Goal: Task Accomplishment & Management: Complete application form

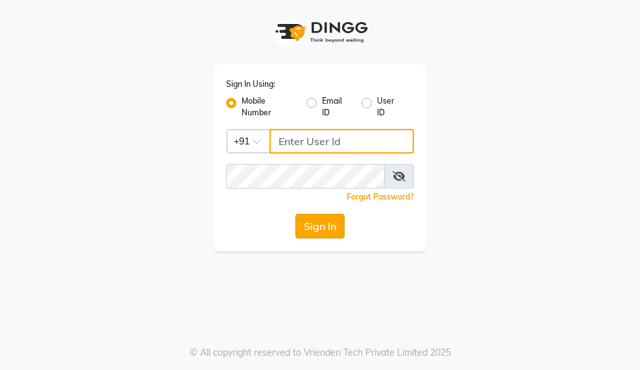
type input "9000005083"
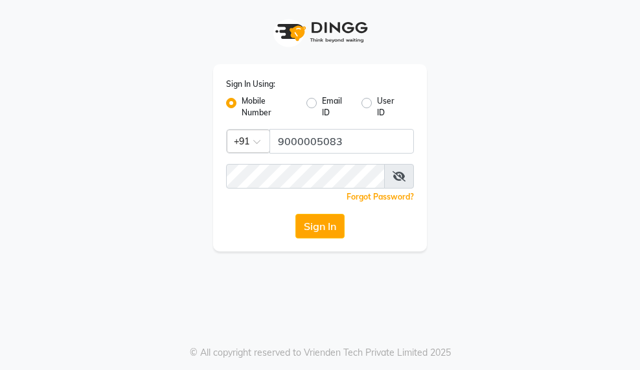
click at [311, 222] on button "Sign In" at bounding box center [319, 226] width 49 height 25
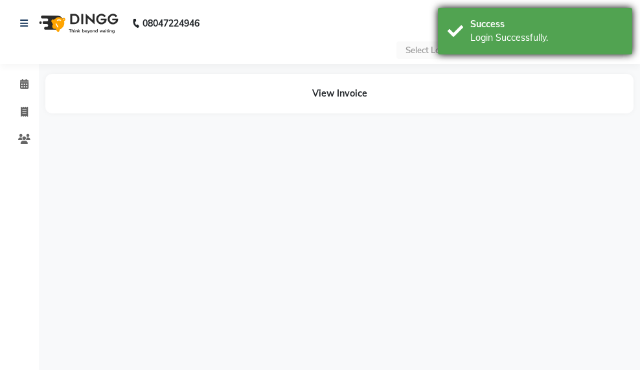
select select "en"
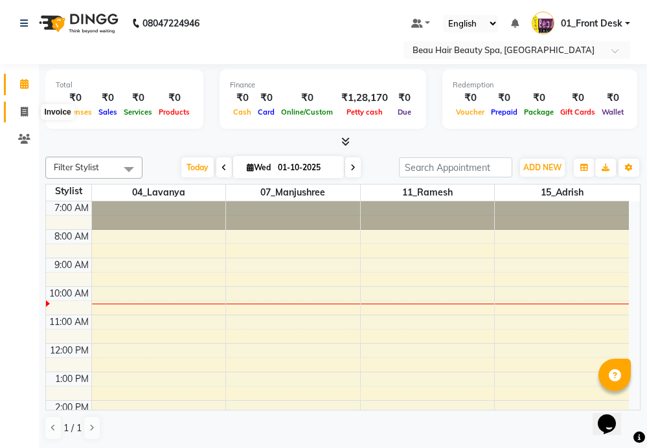
click at [23, 113] on icon at bounding box center [24, 112] width 7 height 10
select select "service"
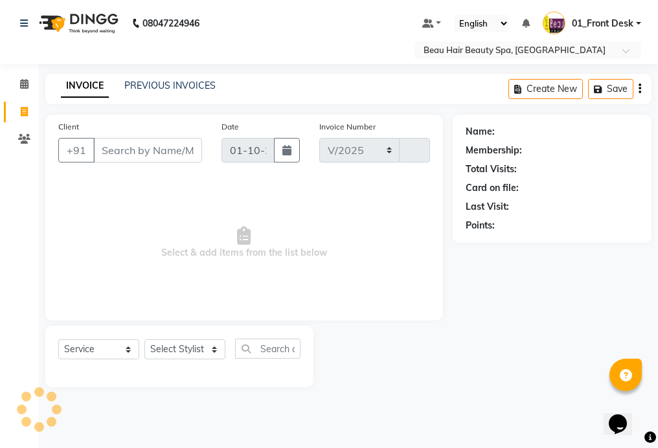
select select "3470"
type input "2340"
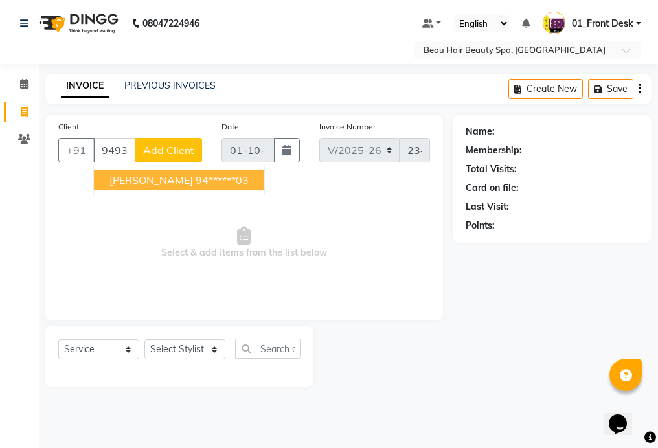
click at [257, 175] on button "[PERSON_NAME] 94******03" at bounding box center [179, 180] width 170 height 21
type input "94******03"
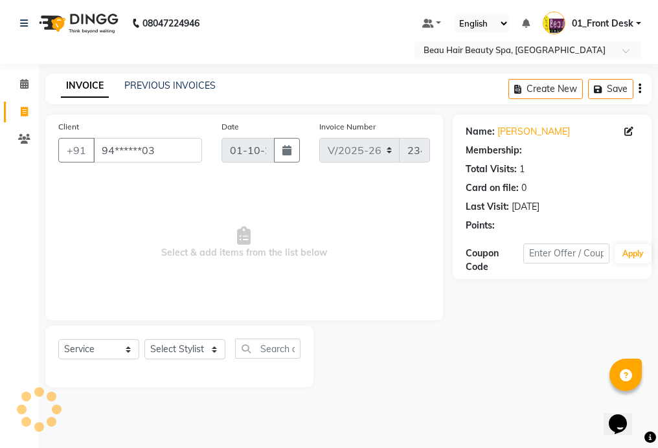
select select "1: Object"
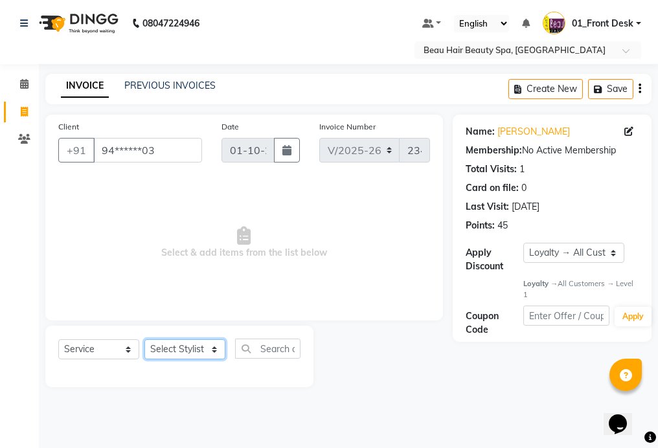
click at [172, 355] on select "Select Stylist 01_Front Desk 04_Lavanya 07_Manjushree 11_Ramesh 15_Adrish 26_Sr…" at bounding box center [184, 349] width 81 height 20
select select "15615"
click at [144, 339] on select "Select Stylist 01_Front Desk 04_Lavanya 07_Manjushree 11_Ramesh 15_Adrish 26_Sr…" at bounding box center [184, 349] width 81 height 20
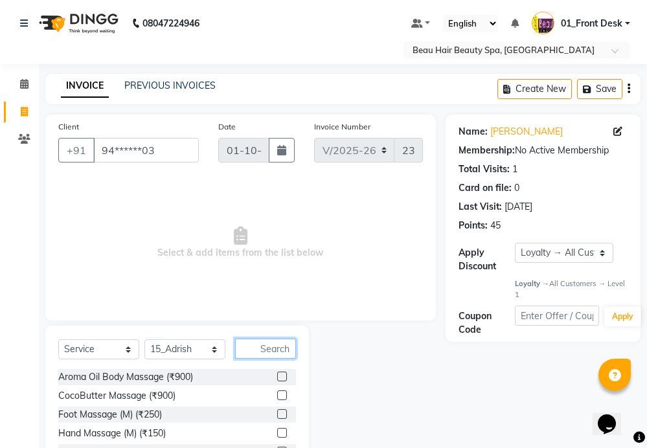
click at [270, 348] on input "text" at bounding box center [265, 349] width 61 height 20
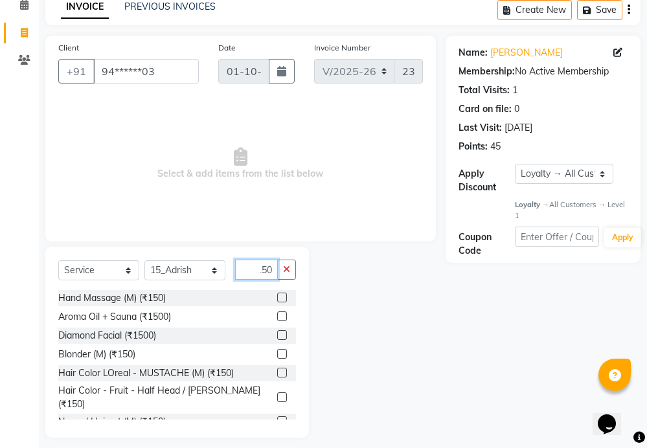
scroll to position [88, 0]
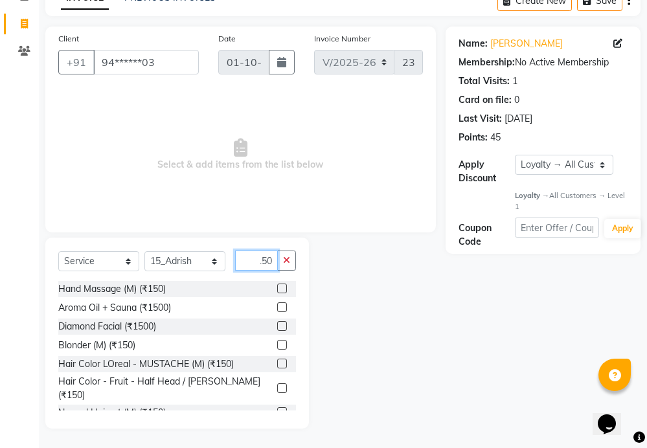
type input "150"
click at [277, 407] on label at bounding box center [282, 412] width 10 height 10
click at [277, 409] on input "checkbox" at bounding box center [281, 413] width 8 height 8
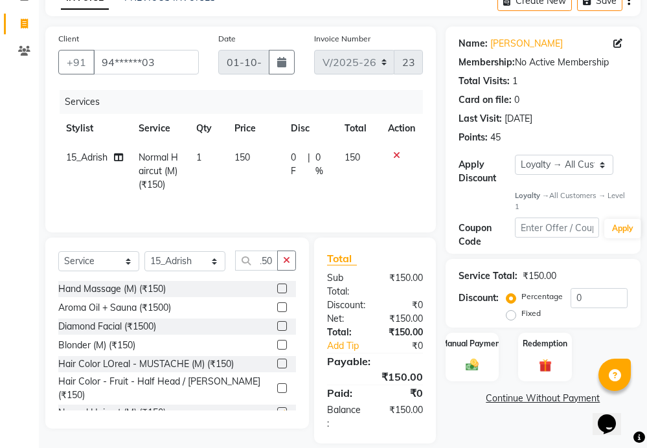
scroll to position [0, 0]
checkbox input "false"
click at [291, 265] on button "button" at bounding box center [286, 261] width 19 height 20
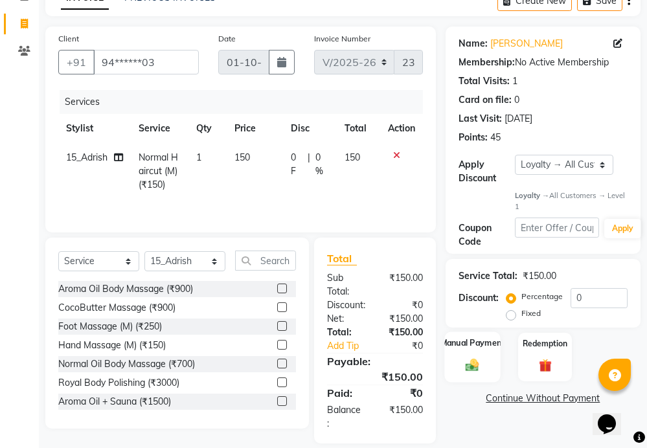
click at [469, 354] on div "Manual Payment" at bounding box center [472, 357] width 56 height 51
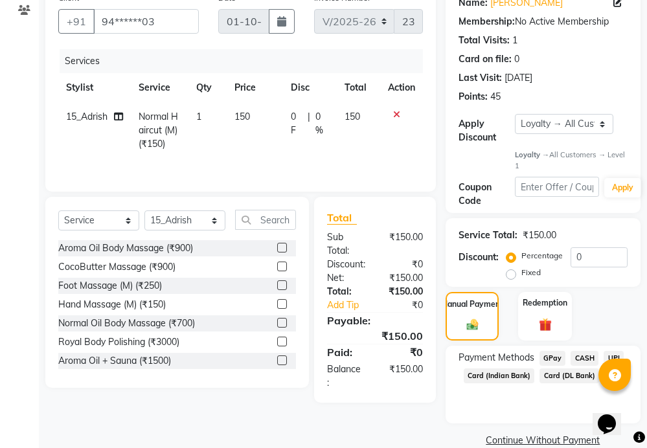
scroll to position [150, 0]
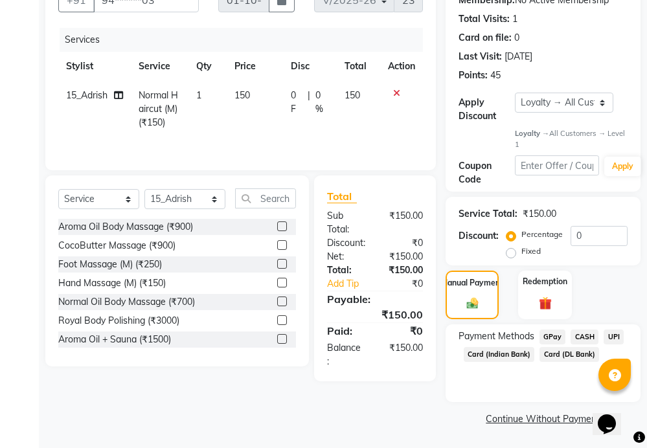
click at [614, 337] on span "UPI" at bounding box center [613, 337] width 20 height 15
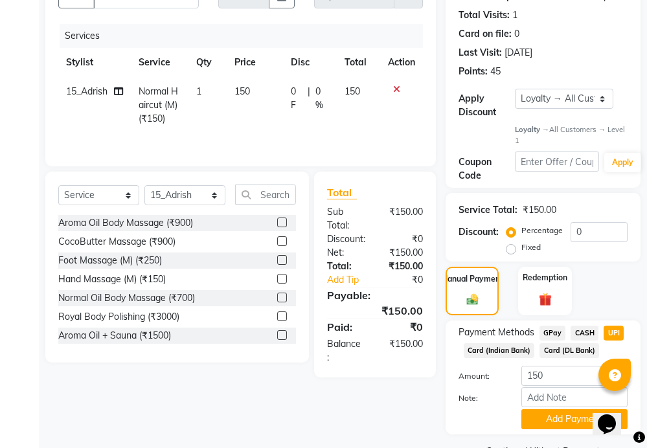
scroll to position [186, 0]
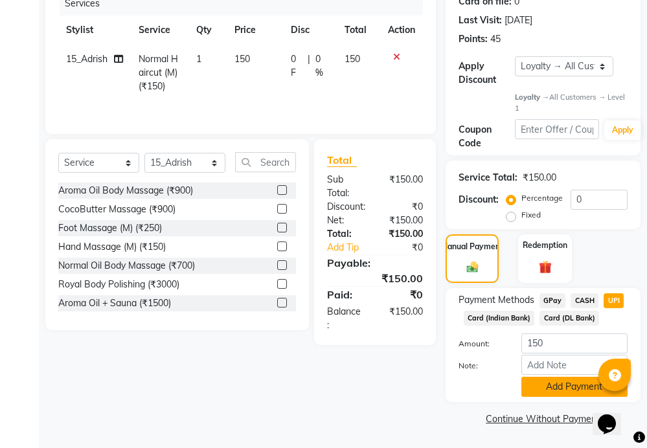
click at [560, 388] on button "Add Payment" at bounding box center [574, 387] width 106 height 20
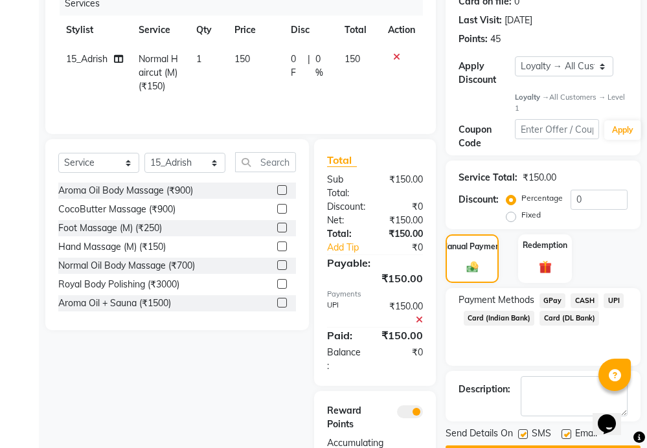
scroll to position [249, 0]
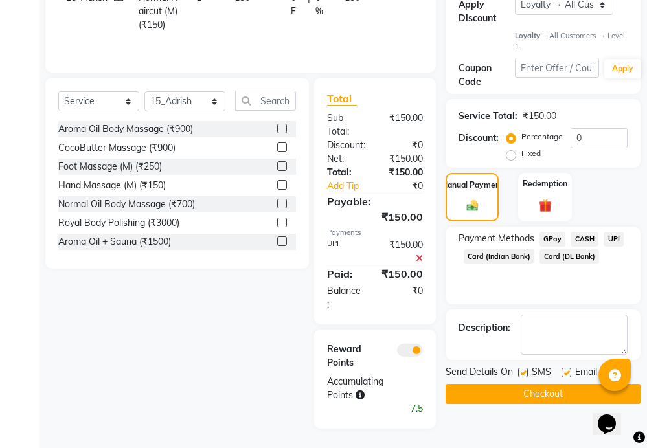
click at [549, 395] on button "Checkout" at bounding box center [542, 394] width 195 height 20
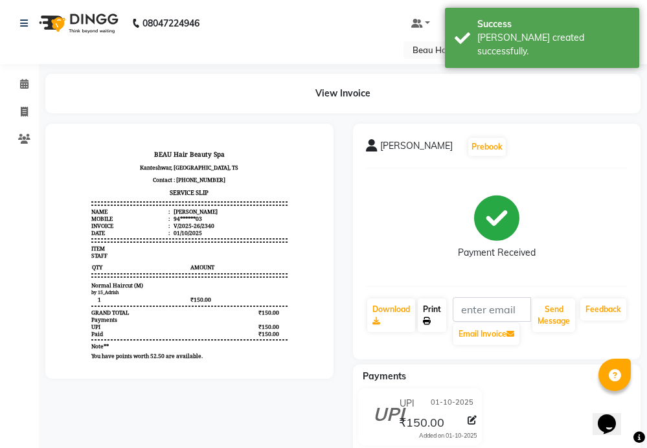
click at [433, 317] on link "Print" at bounding box center [432, 315] width 28 height 34
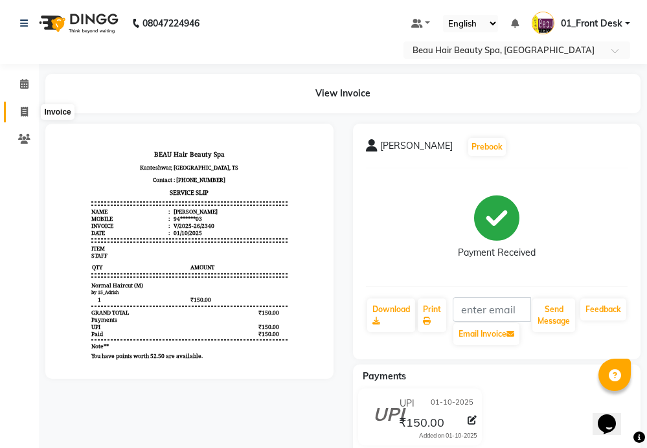
click at [24, 112] on icon at bounding box center [24, 112] width 7 height 10
select select "service"
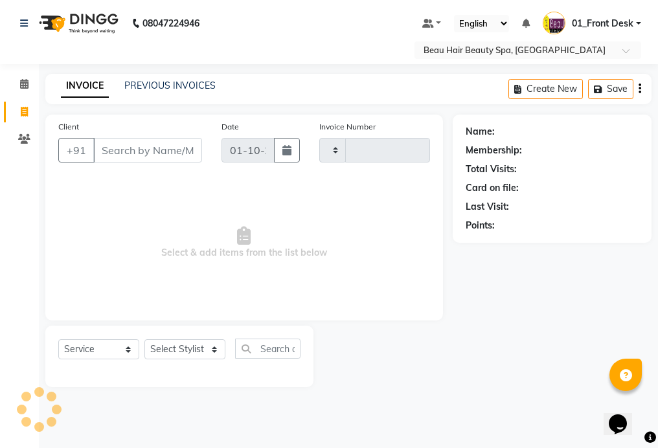
type input "2341"
select select "3470"
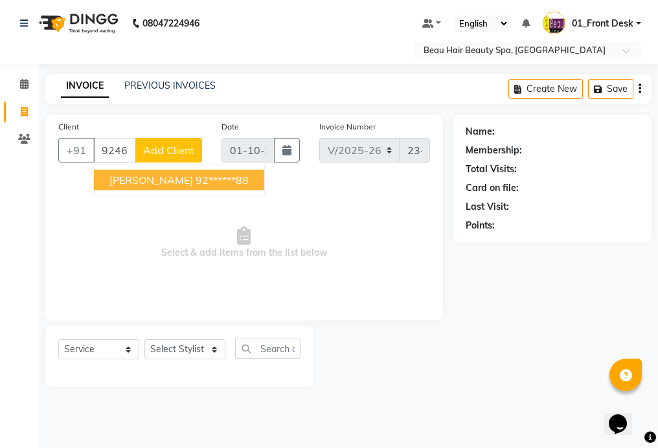
click at [241, 179] on button "[PERSON_NAME] 92******88" at bounding box center [179, 180] width 170 height 21
type input "92******88"
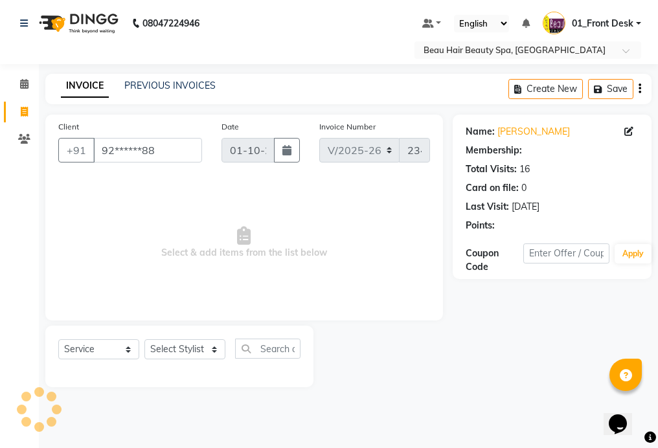
select select "1: Object"
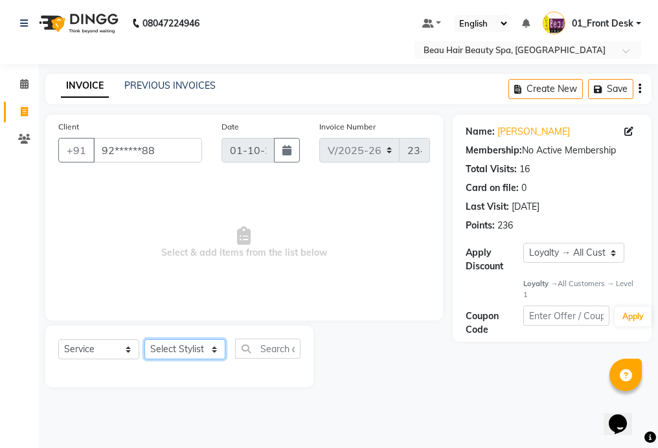
click at [198, 348] on select "Select Stylist 01_Front Desk 04_Lavanya 07_Manjushree 11_Ramesh 15_Adrish 26_Sr…" at bounding box center [184, 349] width 81 height 20
select select "15615"
click at [144, 339] on select "Select Stylist 01_Front Desk 04_Lavanya 07_Manjushree 11_Ramesh 15_Adrish 26_Sr…" at bounding box center [184, 349] width 81 height 20
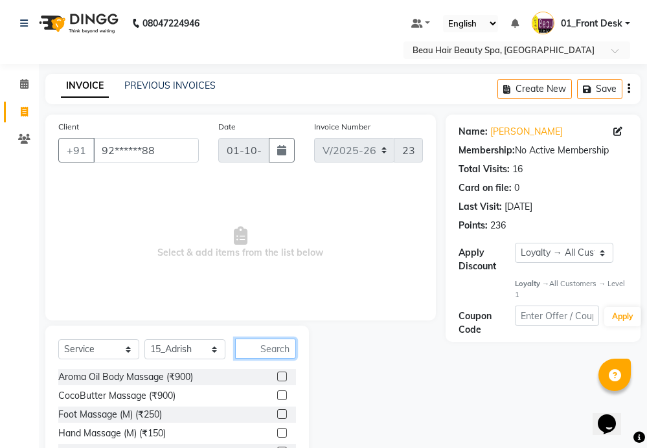
click at [288, 350] on input "text" at bounding box center [265, 349] width 61 height 20
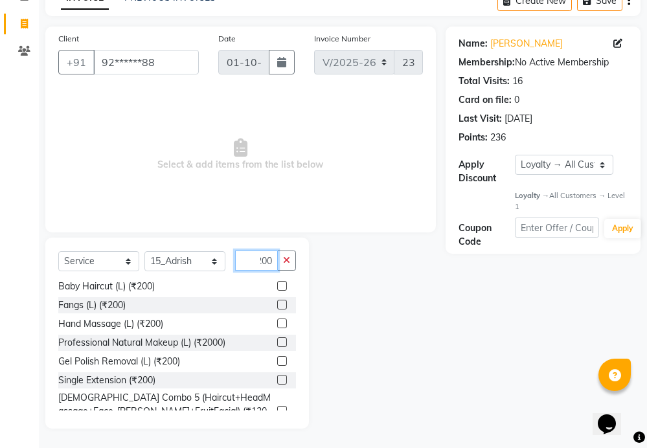
scroll to position [194, 0]
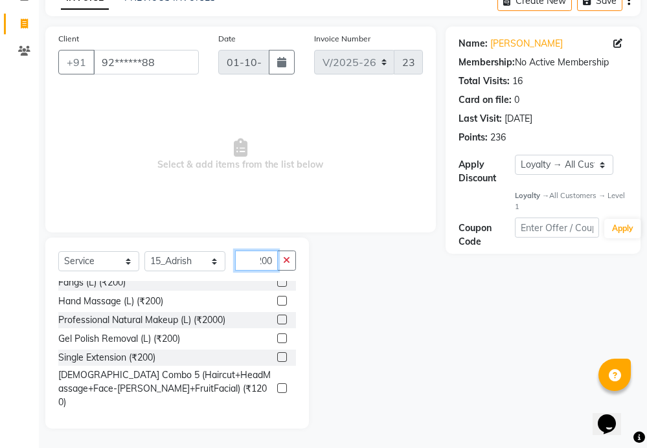
type input "200"
click at [277, 414] on label at bounding box center [282, 419] width 10 height 10
click at [277, 416] on input "checkbox" at bounding box center [281, 420] width 8 height 8
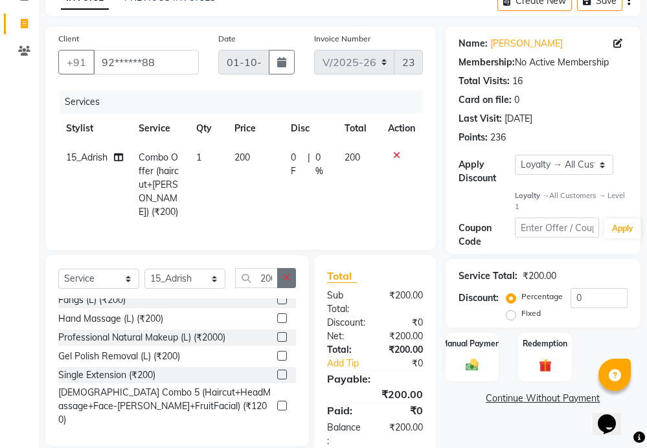
checkbox input "false"
click at [289, 276] on icon "button" at bounding box center [286, 277] width 7 height 9
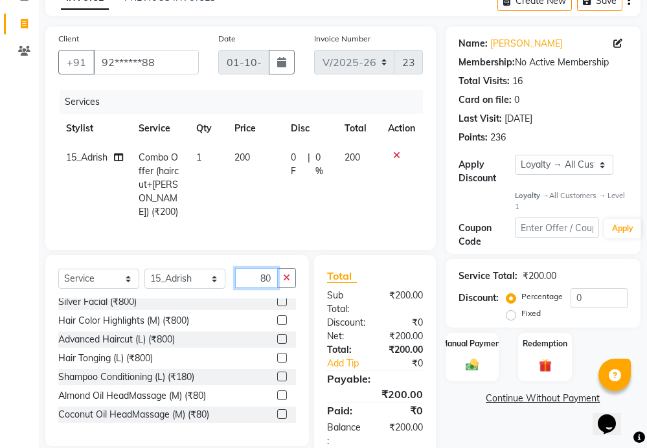
scroll to position [65, 0]
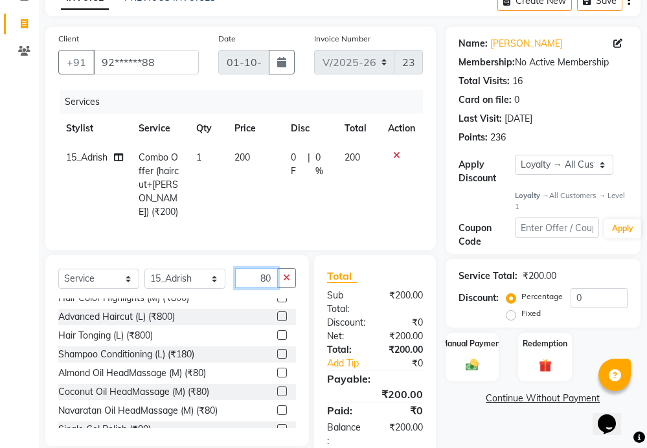
type input "80"
click at [277, 368] on label at bounding box center [282, 373] width 10 height 10
click at [277, 369] on input "checkbox" at bounding box center [281, 373] width 8 height 8
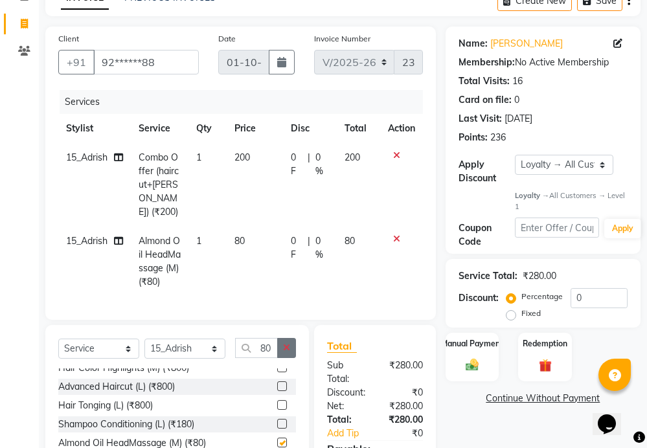
checkbox input "false"
click at [285, 344] on icon "button" at bounding box center [286, 347] width 7 height 9
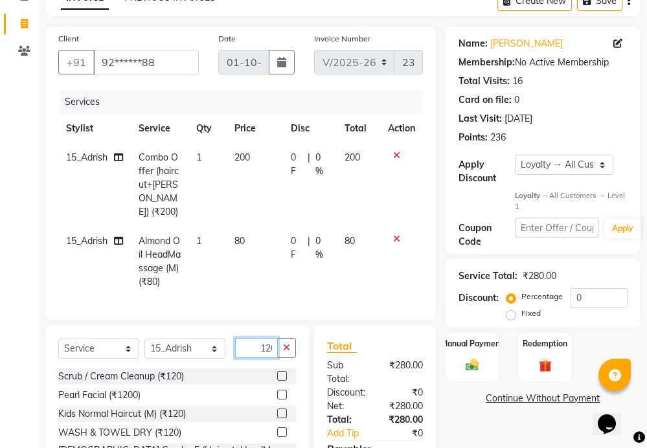
scroll to position [0, 4]
type input "120"
click at [277, 372] on label at bounding box center [282, 376] width 10 height 10
click at [277, 372] on input "checkbox" at bounding box center [281, 376] width 8 height 8
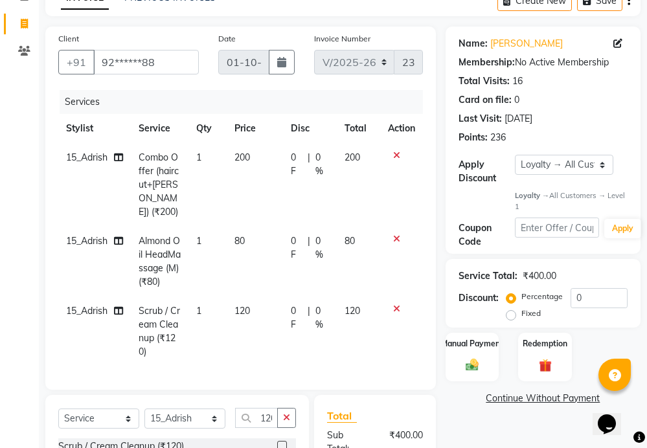
checkbox input "false"
click at [285, 413] on icon "button" at bounding box center [286, 417] width 7 height 9
click at [183, 410] on select "Select Stylist 01_Front Desk 04_Lavanya 07_Manjushree 11_Ramesh 15_Adrish 26_Sr…" at bounding box center [184, 419] width 81 height 20
select select "15614"
click at [144, 409] on select "Select Stylist 01_Front Desk 04_Lavanya 07_Manjushree 11_Ramesh 15_Adrish 26_Sr…" at bounding box center [184, 419] width 81 height 20
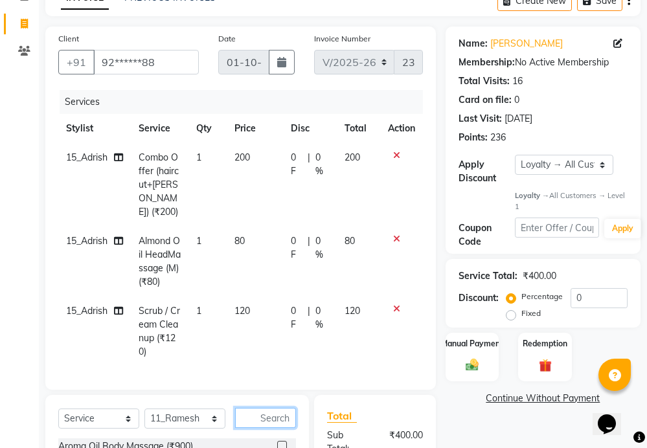
click at [283, 409] on input "text" at bounding box center [265, 418] width 61 height 20
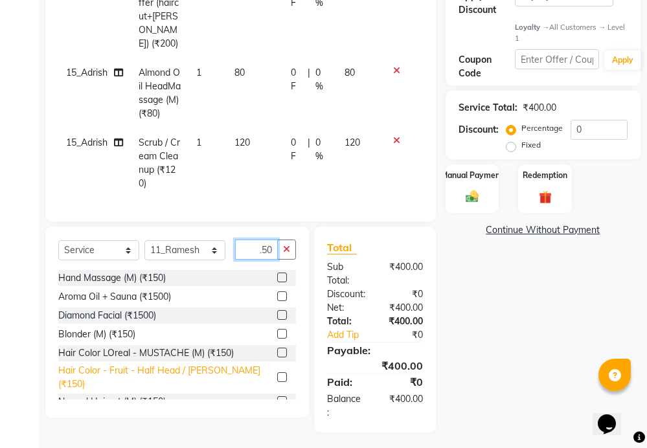
scroll to position [258, 0]
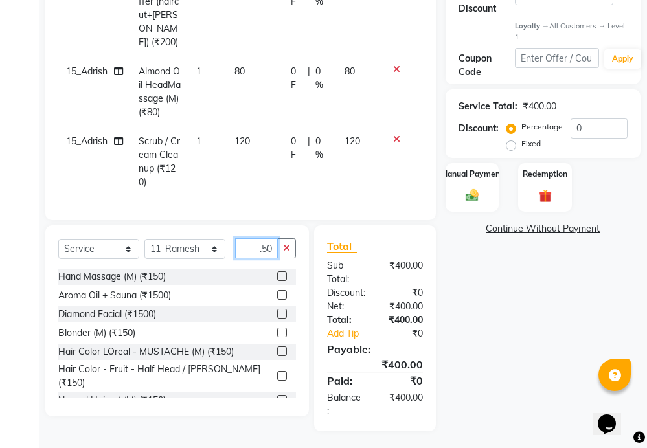
type input "150"
click at [277, 395] on label at bounding box center [282, 400] width 10 height 10
click at [277, 396] on input "checkbox" at bounding box center [281, 400] width 8 height 8
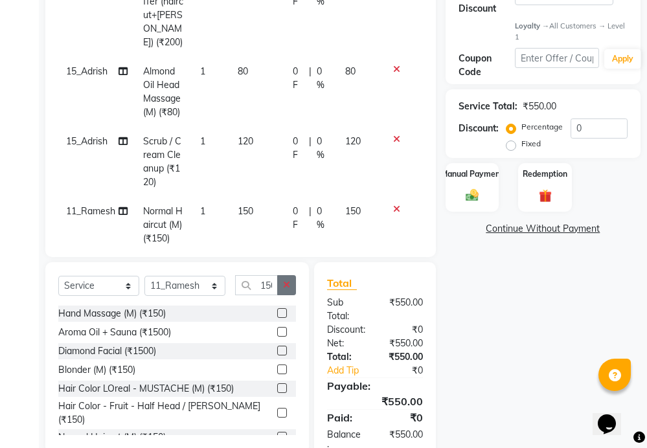
checkbox input "false"
click at [286, 282] on icon "button" at bounding box center [286, 284] width 7 height 9
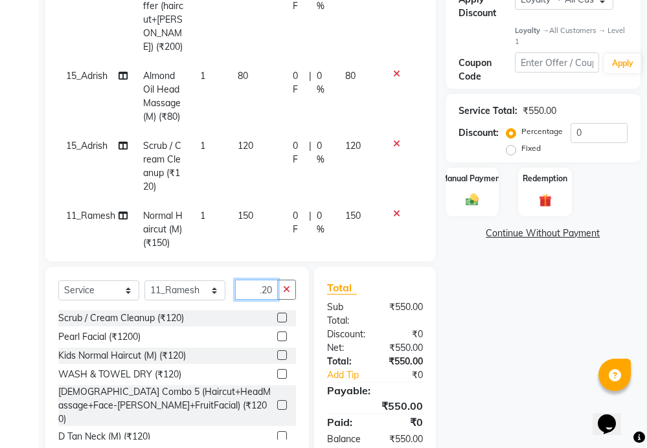
scroll to position [258, 0]
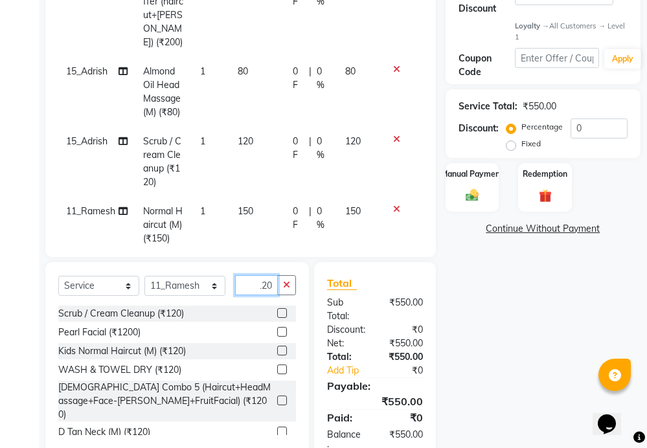
type input "120"
click at [277, 312] on label at bounding box center [282, 313] width 10 height 10
click at [277, 312] on input "checkbox" at bounding box center [281, 313] width 8 height 8
checkbox input "false"
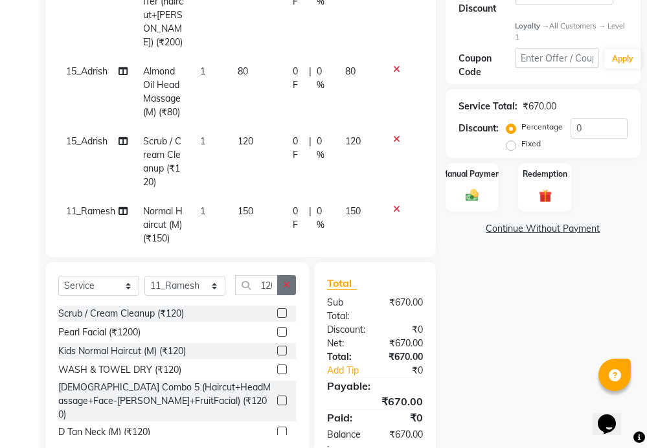
click at [289, 287] on icon "button" at bounding box center [286, 284] width 7 height 9
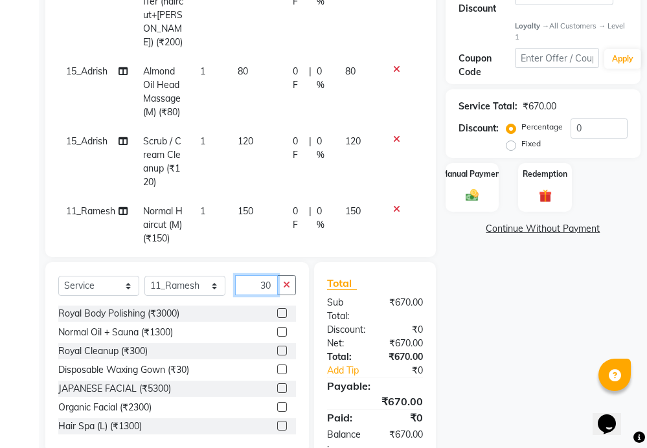
type input "30"
click at [277, 370] on label at bounding box center [282, 370] width 10 height 10
click at [277, 370] on input "checkbox" at bounding box center [281, 370] width 8 height 8
checkbox input "false"
click at [286, 282] on icon "button" at bounding box center [286, 284] width 7 height 9
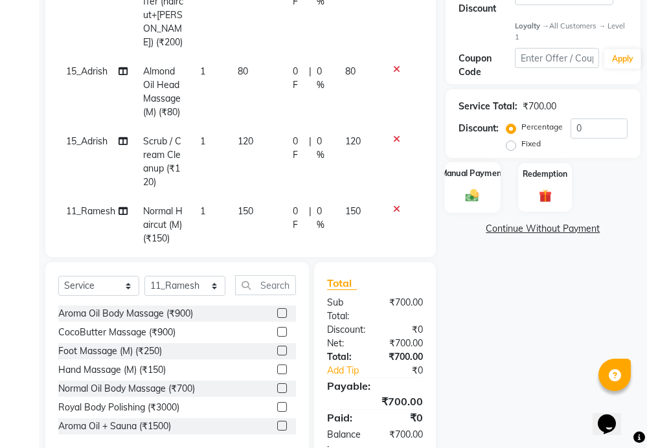
click at [486, 187] on div "Manual Payment" at bounding box center [472, 188] width 56 height 51
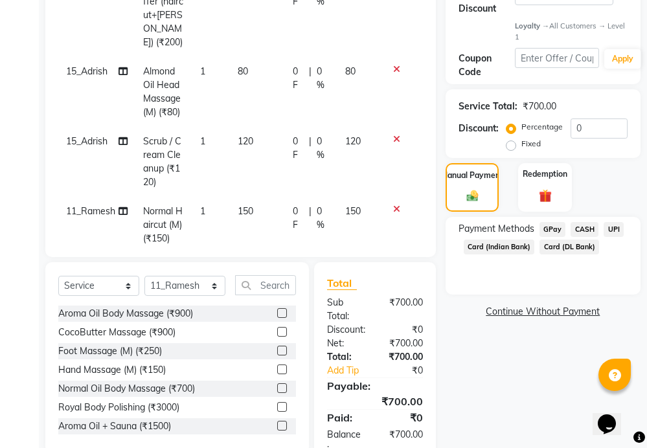
click at [589, 223] on span "CASH" at bounding box center [584, 229] width 28 height 15
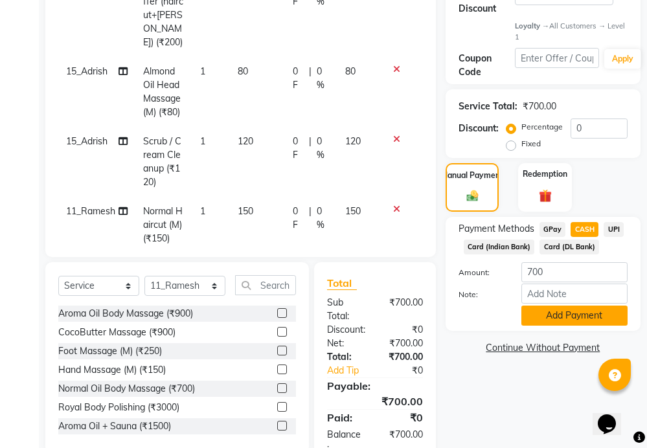
click at [578, 316] on button "Add Payment" at bounding box center [574, 316] width 106 height 20
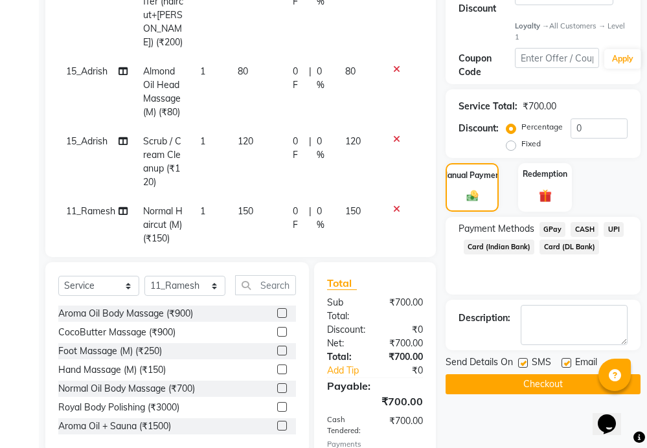
scroll to position [387, 0]
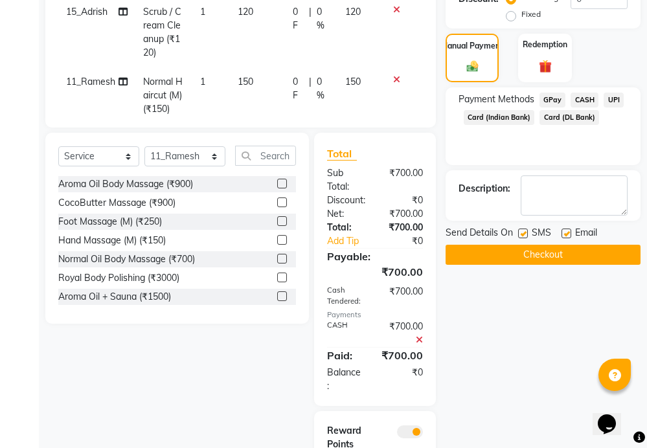
click at [565, 254] on button "Checkout" at bounding box center [542, 255] width 195 height 20
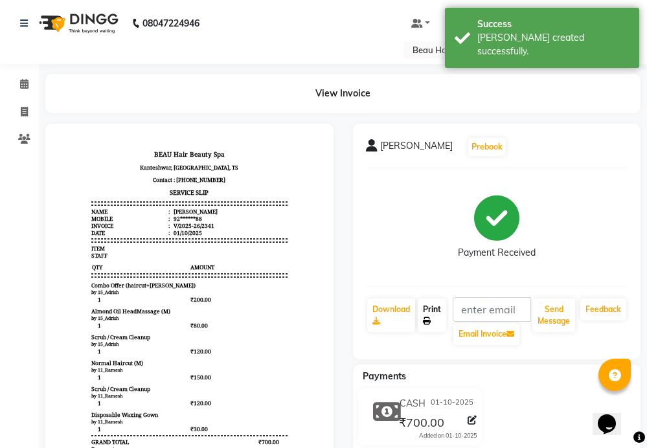
click at [426, 319] on icon at bounding box center [427, 321] width 8 height 8
click at [12, 114] on link "Invoice" at bounding box center [19, 112] width 31 height 21
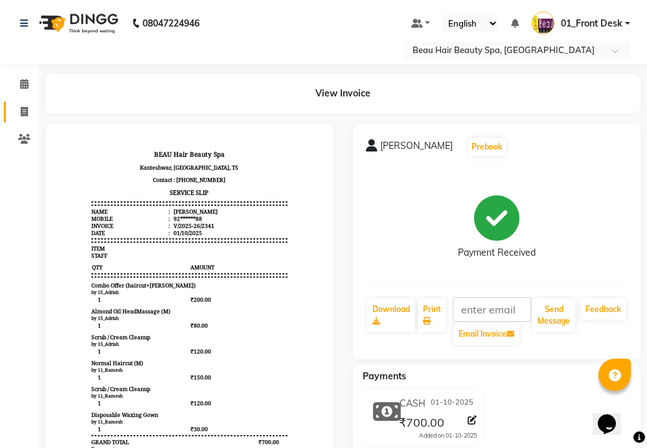
select select "service"
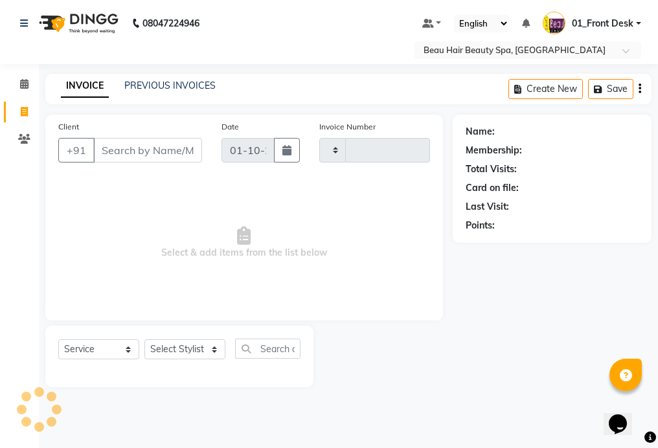
type input "2342"
select select "3470"
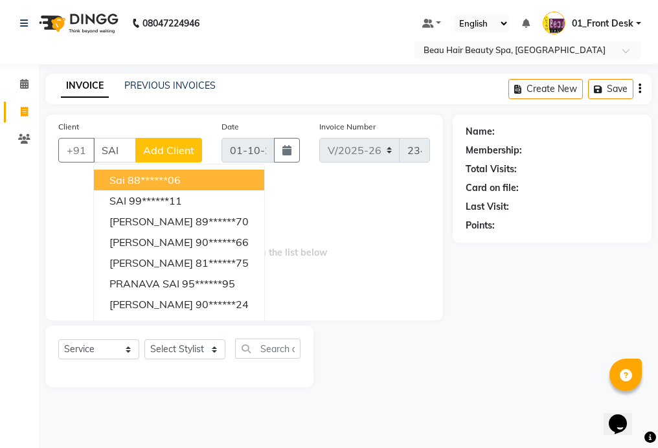
click at [262, 176] on button "sai 88******06" at bounding box center [179, 180] width 170 height 21
type input "88******06"
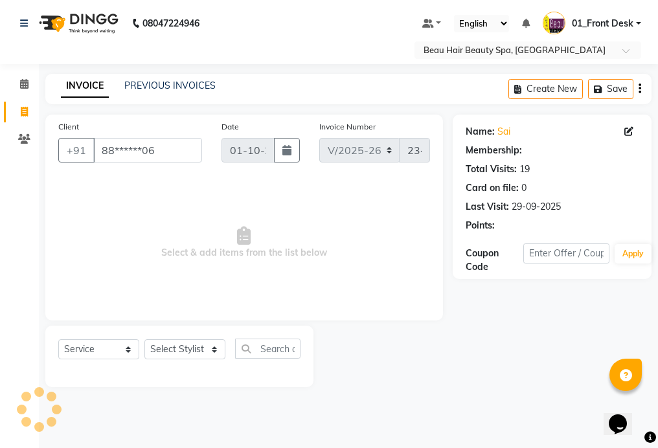
select select "1: Object"
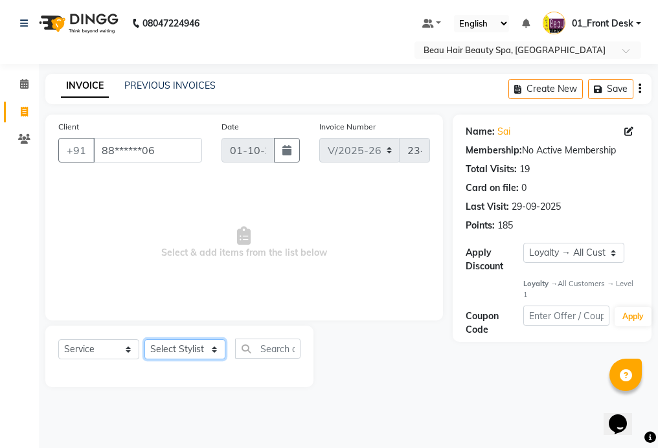
click at [167, 346] on select "Select Stylist 01_Front Desk 04_Lavanya 07_Manjushree 11_Ramesh 15_Adrish 26_Sr…" at bounding box center [184, 349] width 81 height 20
select select "15614"
click at [144, 339] on select "Select Stylist 01_Front Desk 04_Lavanya 07_Manjushree 11_Ramesh 15_Adrish 26_Sr…" at bounding box center [184, 349] width 81 height 20
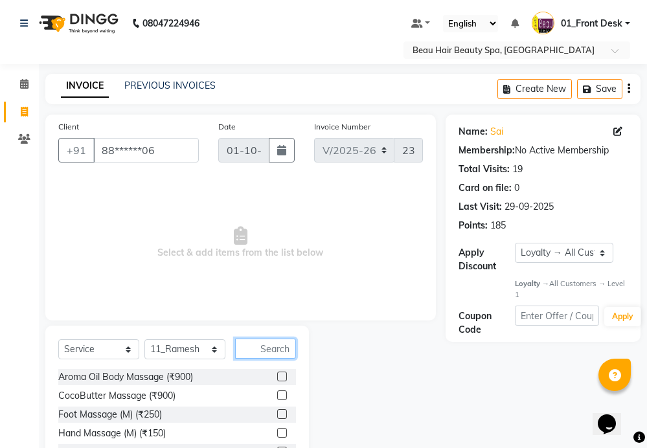
click at [267, 350] on input "text" at bounding box center [265, 349] width 61 height 20
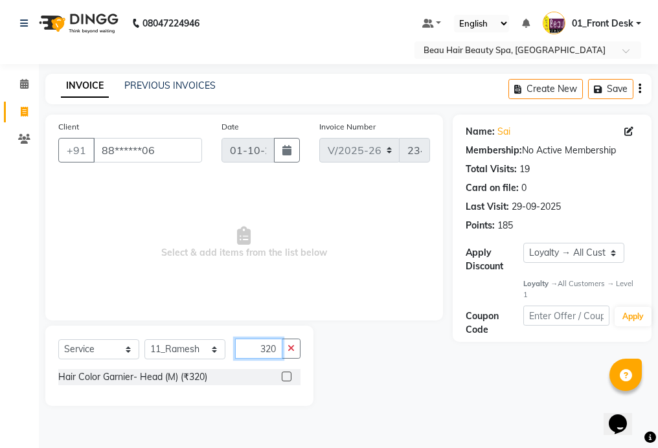
type input "320"
click at [287, 374] on label at bounding box center [287, 377] width 10 height 10
click at [287, 374] on input "checkbox" at bounding box center [286, 377] width 8 height 8
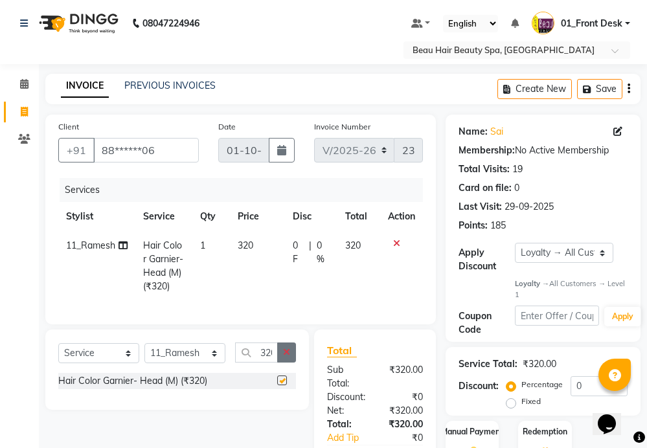
checkbox input "false"
click at [287, 357] on icon "button" at bounding box center [286, 352] width 7 height 9
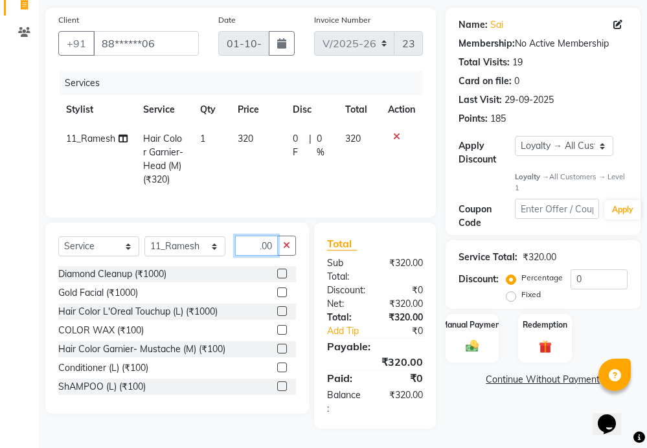
scroll to position [129, 0]
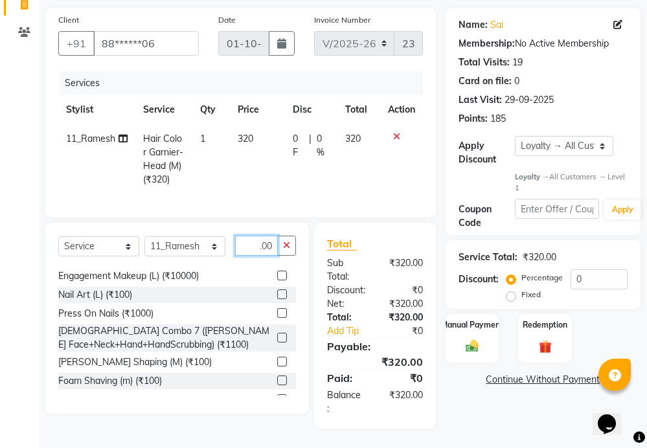
type input "100"
click at [277, 381] on label at bounding box center [282, 381] width 10 height 10
click at [277, 381] on input "checkbox" at bounding box center [281, 381] width 8 height 8
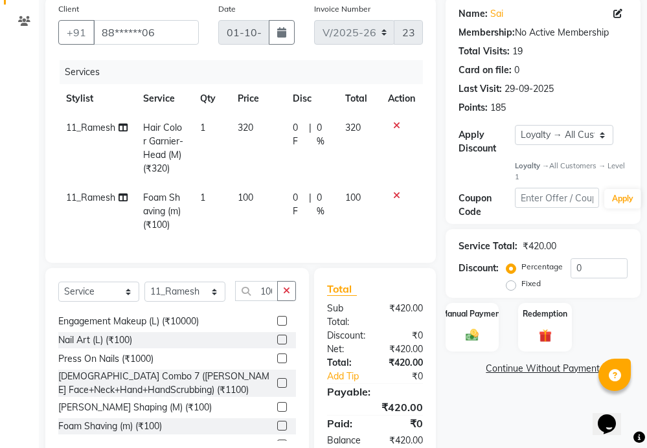
checkbox input "false"
click at [285, 295] on icon "button" at bounding box center [286, 290] width 7 height 9
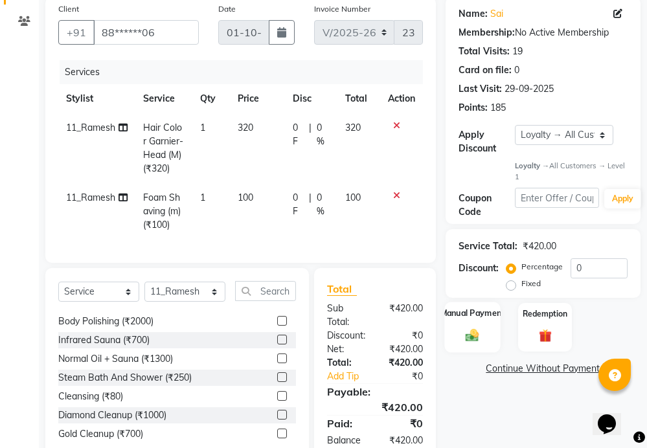
click at [477, 326] on div "Manual Payment" at bounding box center [472, 327] width 56 height 51
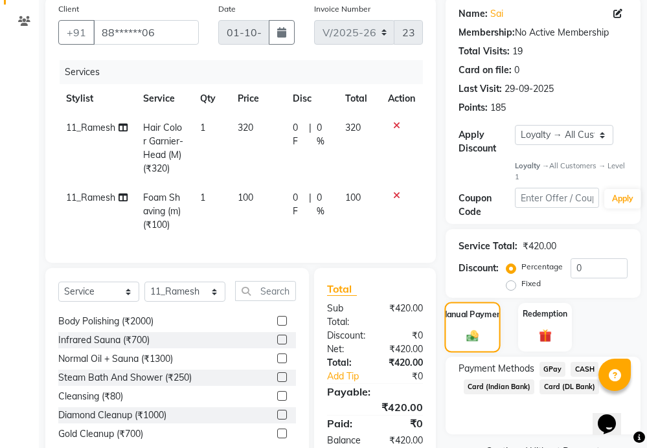
scroll to position [174, 0]
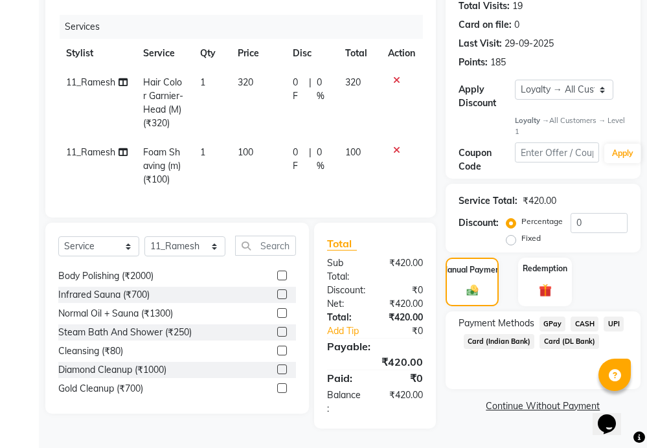
click at [587, 317] on span "CASH" at bounding box center [584, 324] width 28 height 15
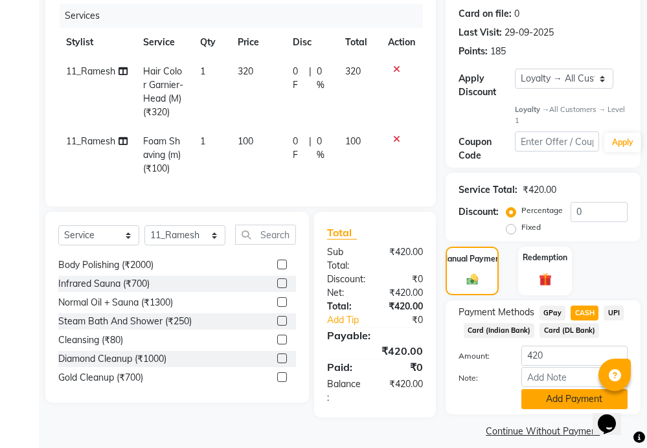
click at [572, 399] on button "Add Payment" at bounding box center [574, 399] width 106 height 20
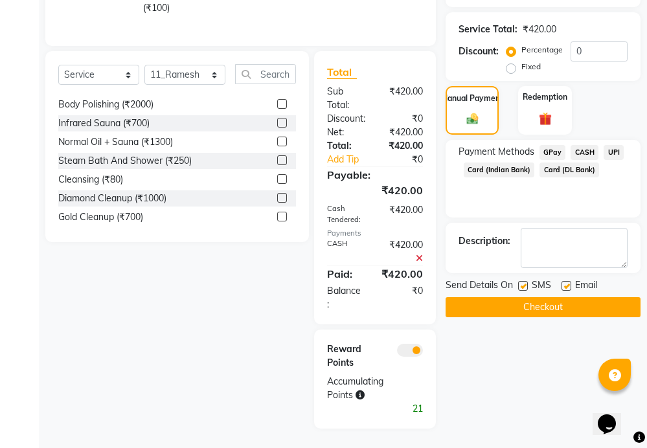
scroll to position [346, 0]
click at [546, 297] on button "Checkout" at bounding box center [542, 307] width 195 height 20
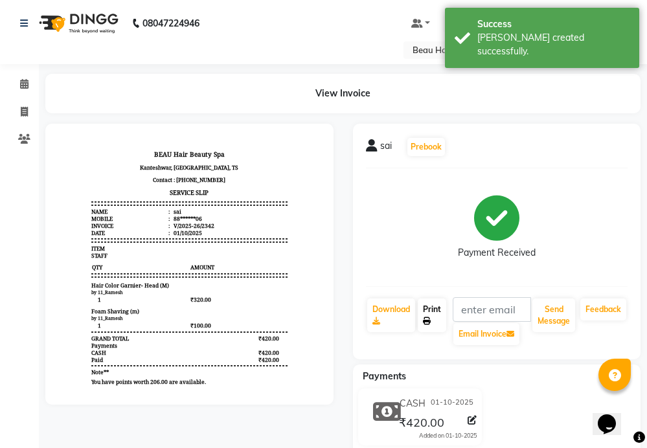
click at [427, 309] on link "Print" at bounding box center [432, 315] width 28 height 34
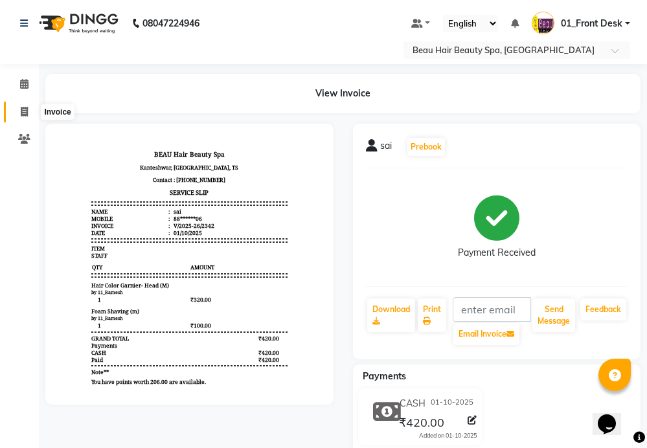
click at [15, 117] on span at bounding box center [24, 112] width 23 height 15
select select "service"
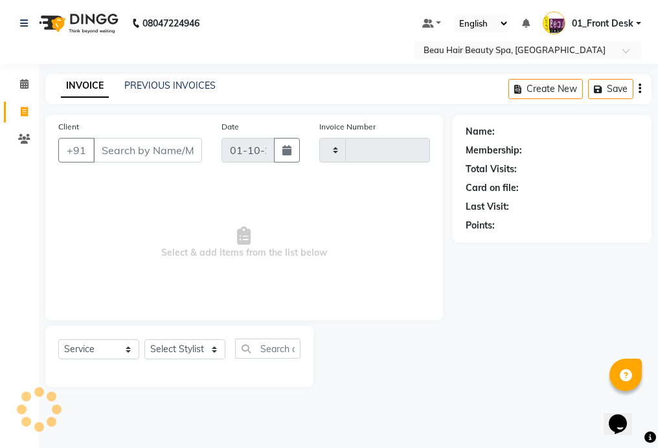
type input "2343"
select select "3470"
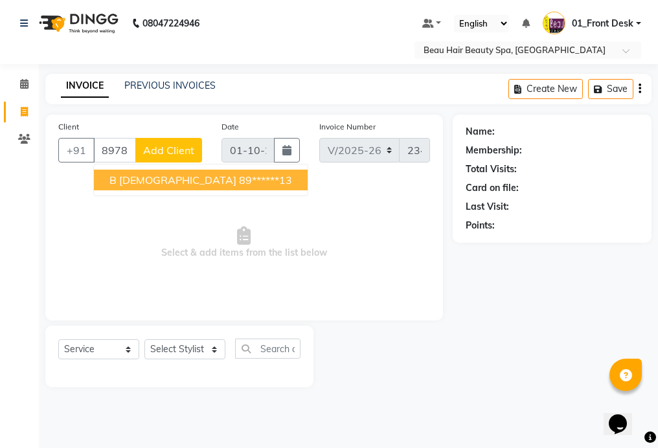
click at [239, 180] on ngb-highlight "89******13" at bounding box center [265, 180] width 53 height 13
type input "89******13"
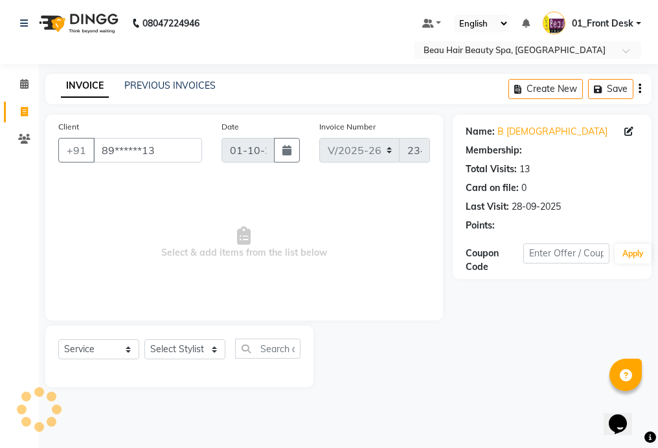
select select "1: Object"
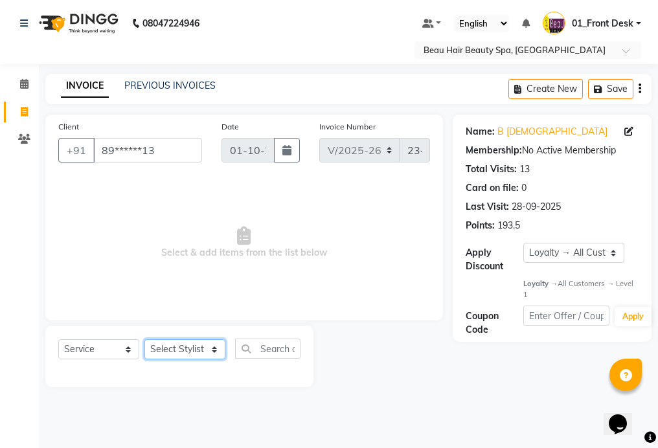
click at [171, 355] on select "Select Stylist 01_Front Desk 04_Lavanya 07_Manjushree 11_Ramesh 15_Adrish 26_Sr…" at bounding box center [184, 349] width 81 height 20
select select "15614"
click at [144, 339] on select "Select Stylist 01_Front Desk 04_Lavanya 07_Manjushree 11_Ramesh 15_Adrish 26_Sr…" at bounding box center [184, 349] width 81 height 20
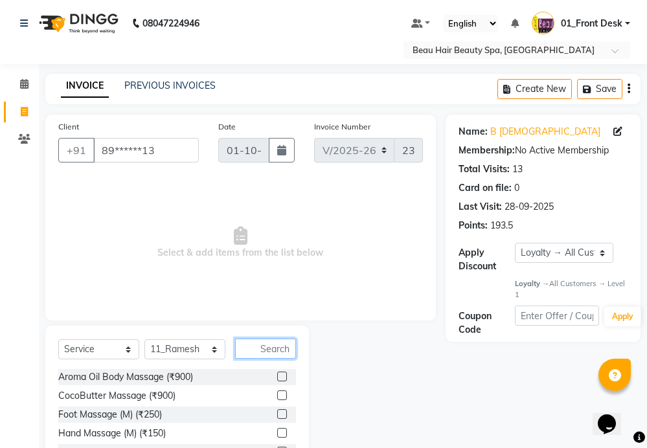
click at [286, 353] on input "text" at bounding box center [265, 349] width 61 height 20
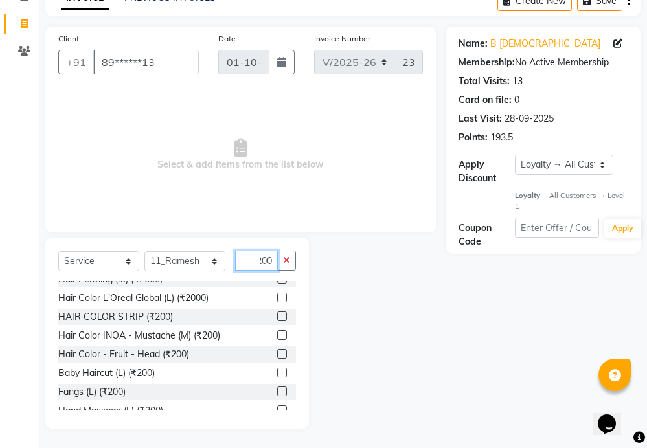
scroll to position [194, 0]
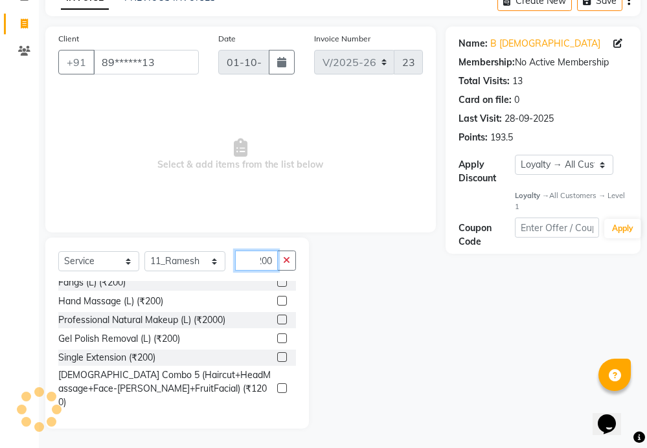
type input "200"
click at [277, 414] on label at bounding box center [282, 419] width 10 height 10
click at [277, 416] on input "checkbox" at bounding box center [281, 420] width 8 height 8
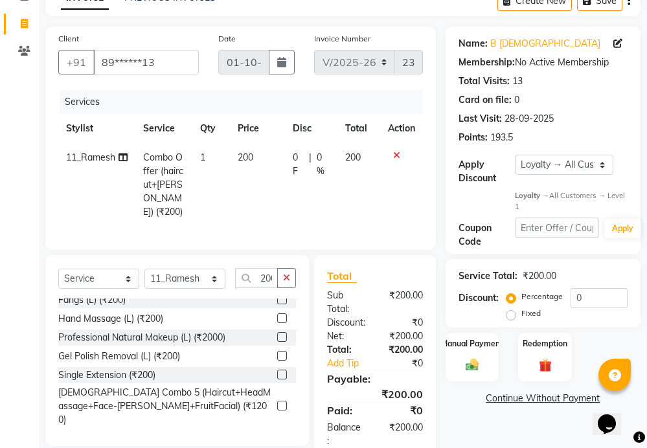
checkbox input "false"
click at [287, 276] on icon "button" at bounding box center [286, 277] width 7 height 9
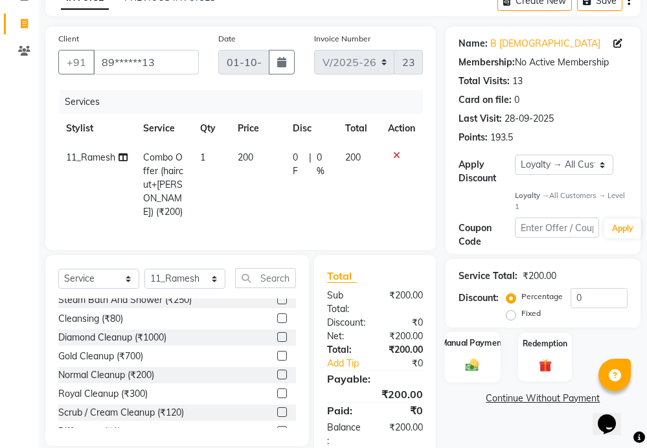
click at [474, 356] on div "Manual Payment" at bounding box center [472, 357] width 56 height 51
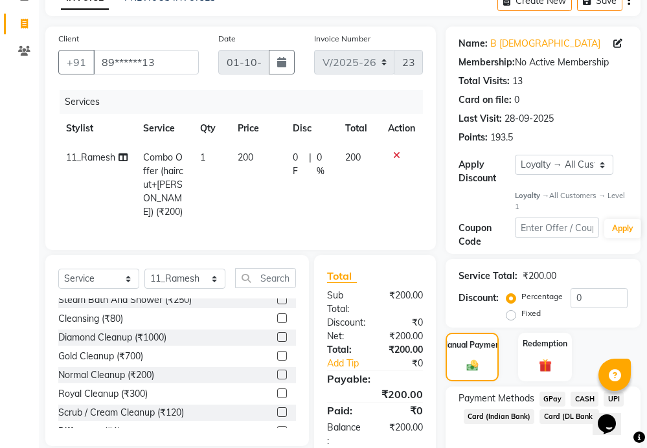
scroll to position [150, 0]
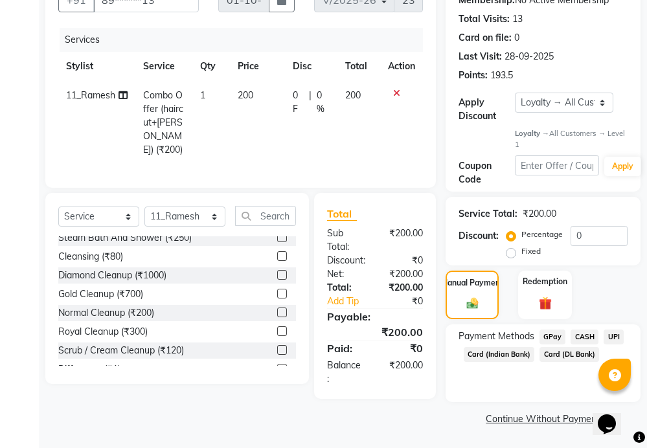
click at [612, 336] on span "UPI" at bounding box center [613, 337] width 20 height 15
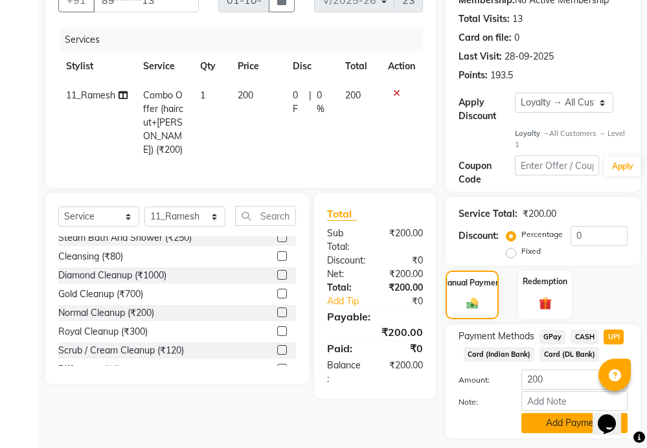
click at [554, 424] on button "Add Payment" at bounding box center [574, 423] width 106 height 20
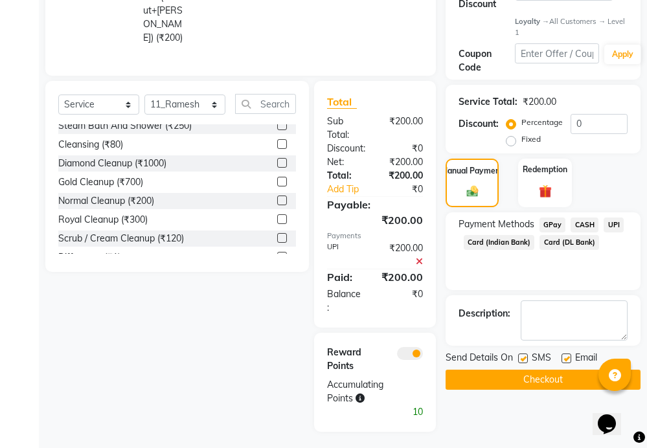
scroll to position [263, 0]
click at [539, 374] on button "Checkout" at bounding box center [542, 379] width 195 height 20
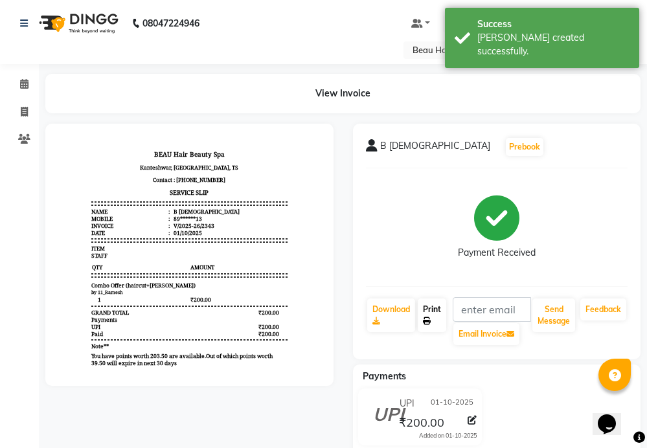
click at [431, 315] on link "Print" at bounding box center [432, 315] width 28 height 34
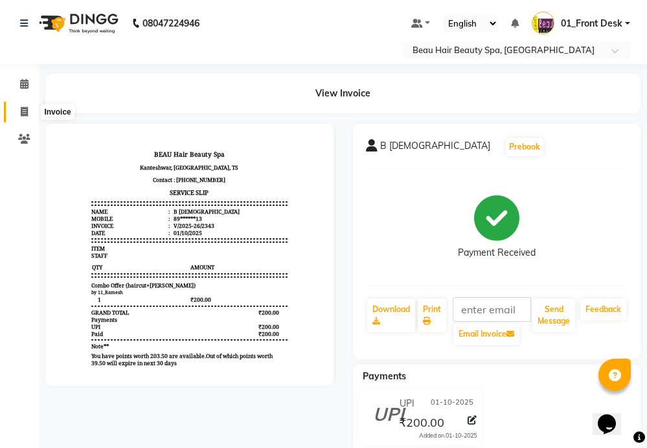
click at [28, 113] on icon at bounding box center [24, 112] width 7 height 10
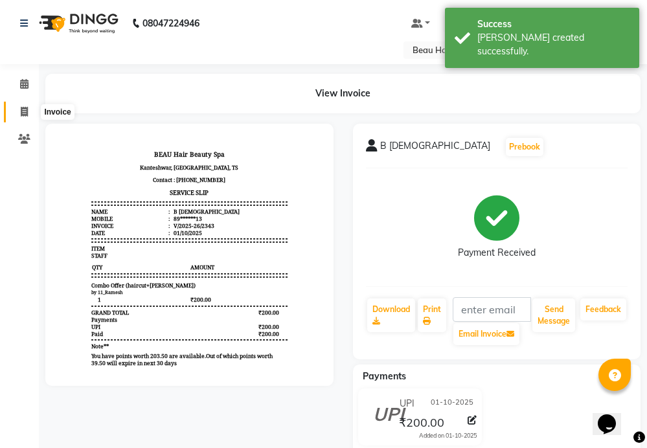
select select "service"
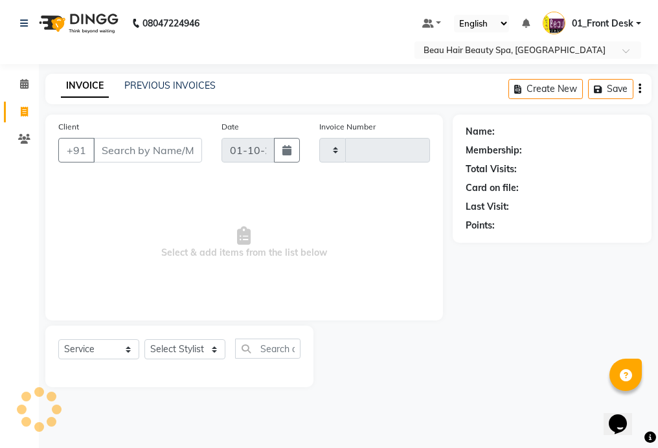
type input "2344"
select select "3470"
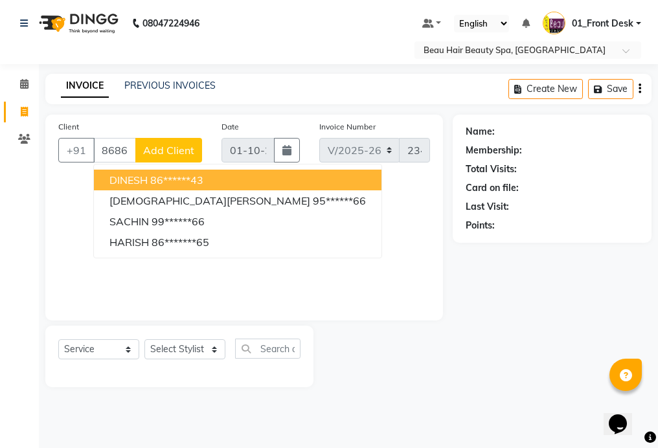
click at [261, 177] on button "DINESH 86******43" at bounding box center [237, 180] width 287 height 21
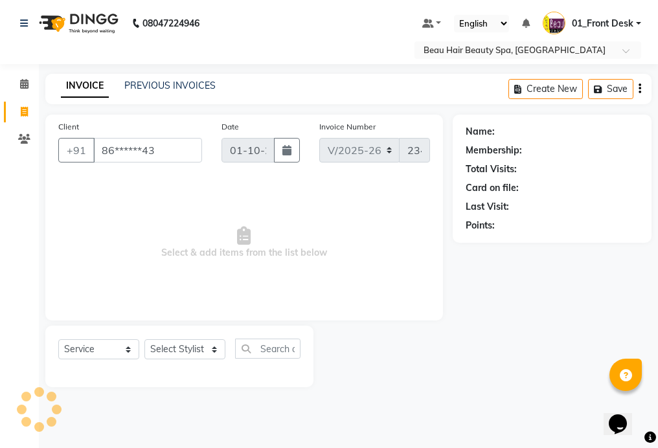
type input "86******43"
select select "1: Object"
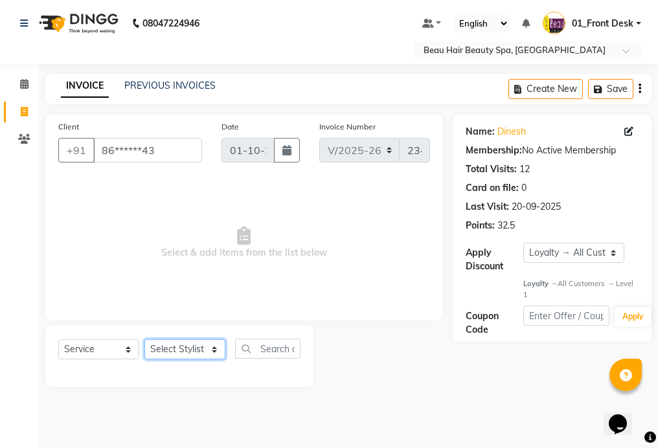
click at [172, 354] on select "Select Stylist 01_Front Desk 04_Lavanya 07_Manjushree 11_Ramesh 15_Adrish 26_Sr…" at bounding box center [184, 349] width 81 height 20
select select "15614"
click at [144, 339] on select "Select Stylist 01_Front Desk 04_Lavanya 07_Manjushree 11_Ramesh 15_Adrish 26_Sr…" at bounding box center [184, 349] width 81 height 20
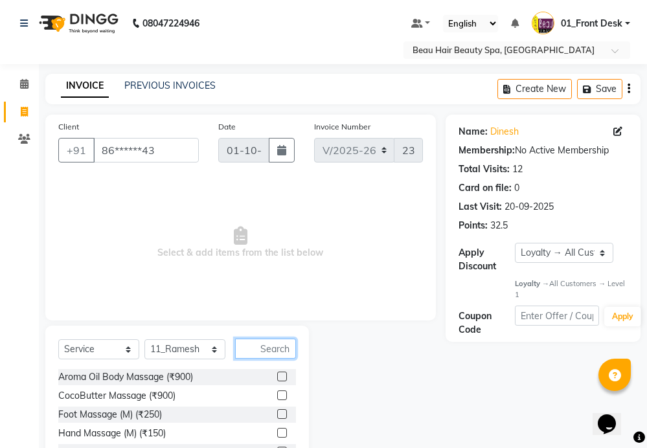
click at [290, 348] on input "text" at bounding box center [265, 349] width 61 height 20
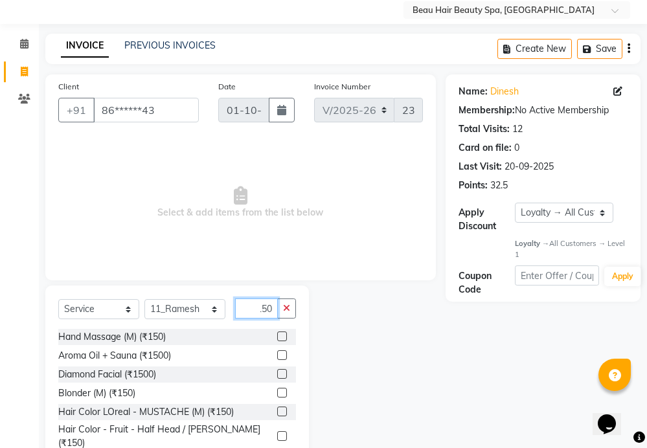
scroll to position [88, 0]
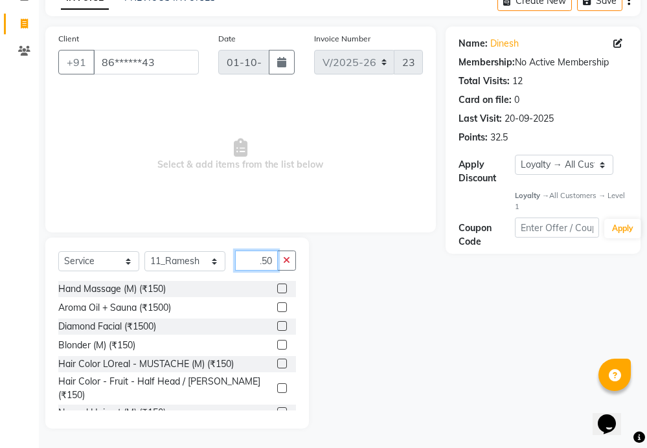
type input "150"
click at [277, 383] on label at bounding box center [282, 388] width 10 height 10
click at [277, 385] on input "checkbox" at bounding box center [281, 389] width 8 height 8
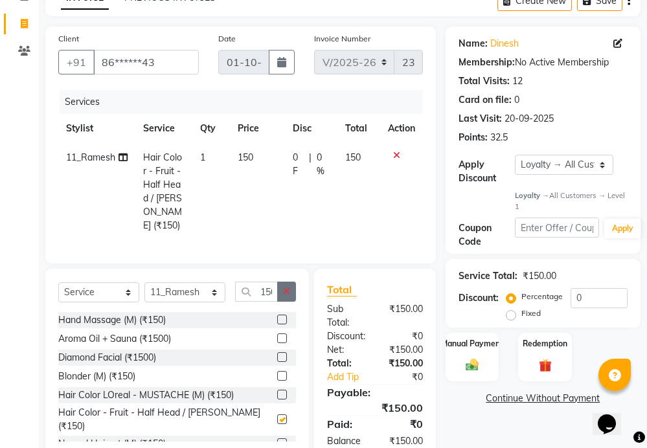
checkbox input "false"
click at [288, 287] on icon "button" at bounding box center [286, 291] width 7 height 9
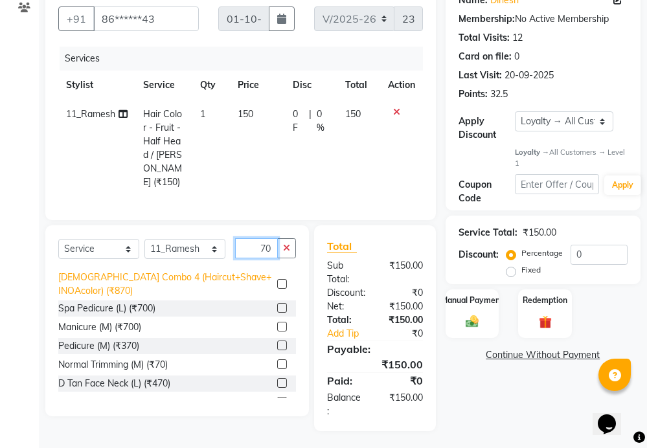
scroll to position [388, 0]
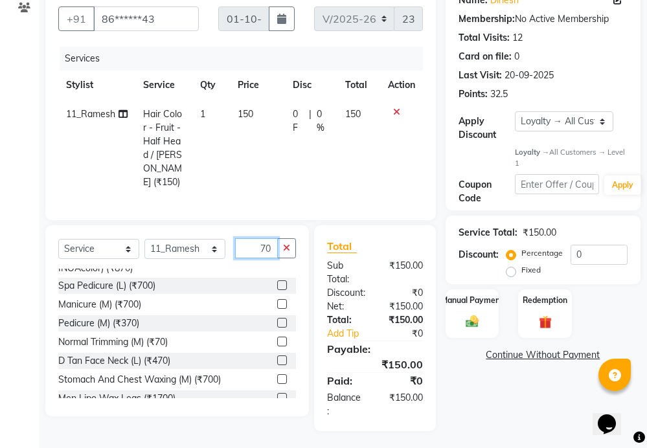
type input "70"
click at [277, 338] on label at bounding box center [282, 342] width 10 height 10
click at [277, 338] on input "checkbox" at bounding box center [281, 342] width 8 height 8
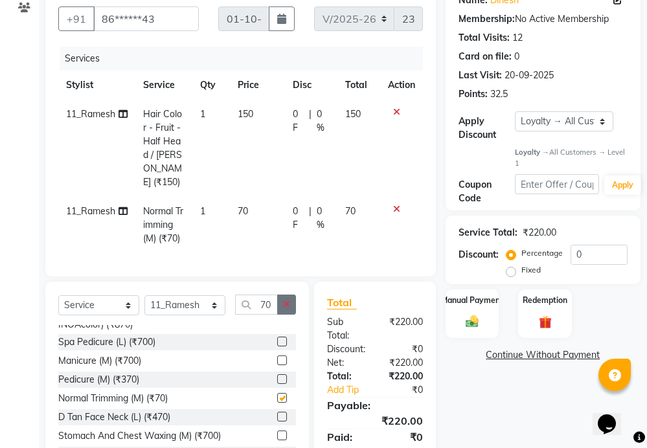
checkbox input "false"
click at [286, 301] on icon "button" at bounding box center [286, 304] width 7 height 9
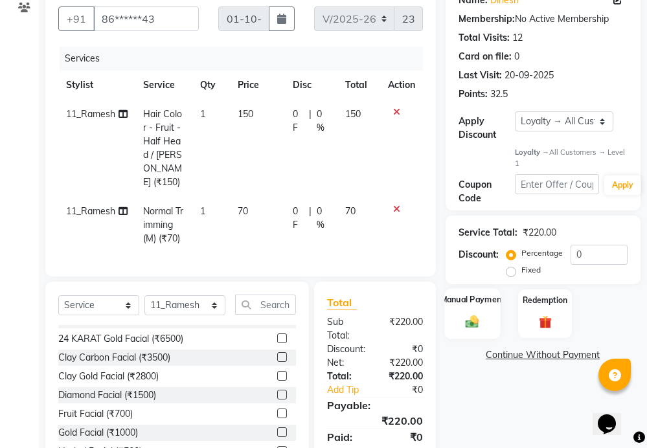
click at [457, 306] on label "Manual Payment" at bounding box center [472, 300] width 65 height 12
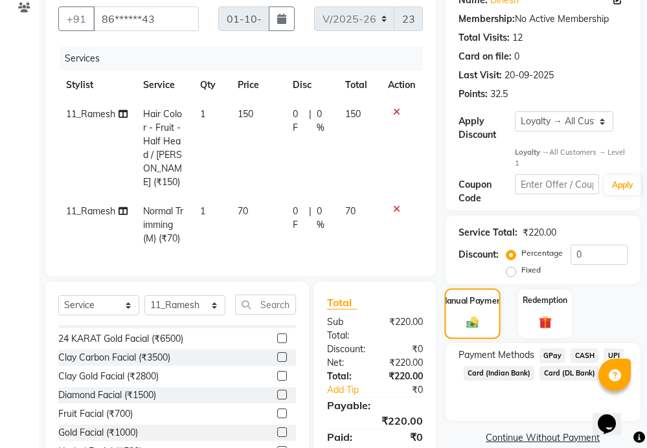
scroll to position [188, 0]
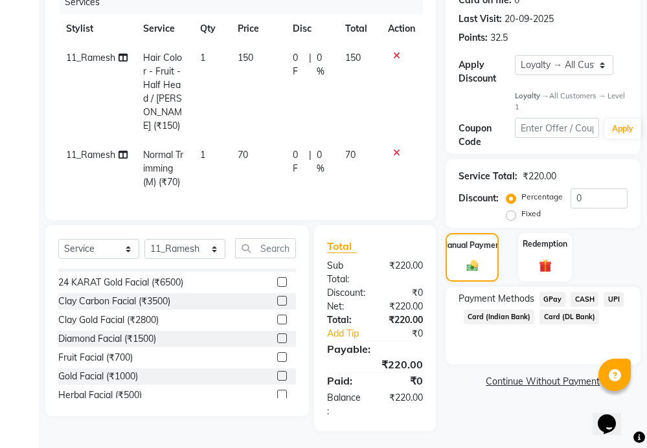
click at [613, 298] on span "UPI" at bounding box center [613, 299] width 20 height 15
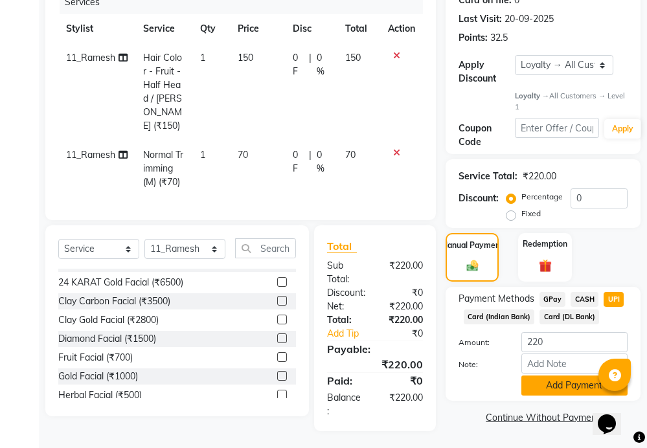
click at [563, 387] on button "Add Payment" at bounding box center [574, 386] width 106 height 20
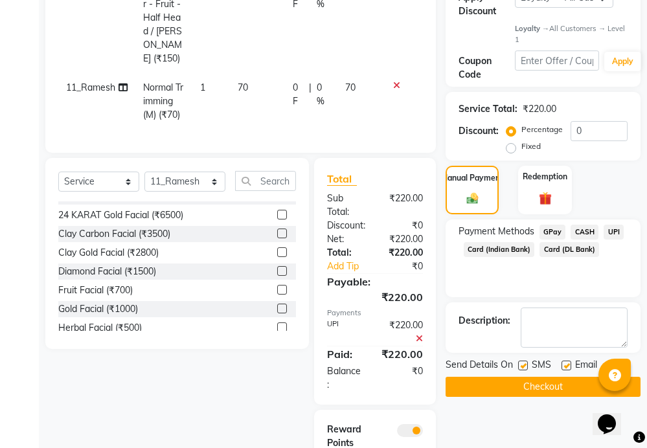
scroll to position [333, 0]
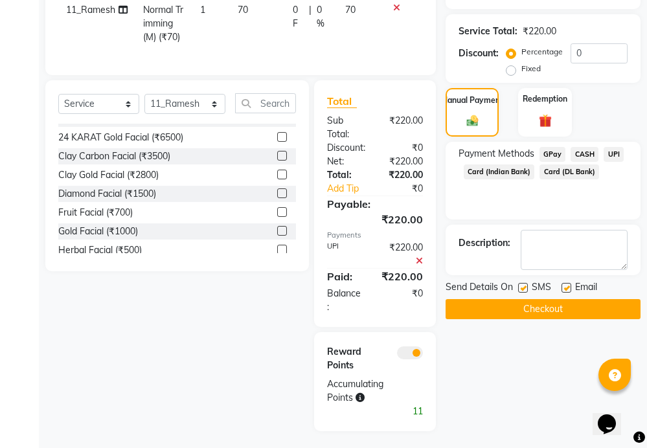
click at [551, 311] on button "Checkout" at bounding box center [542, 309] width 195 height 20
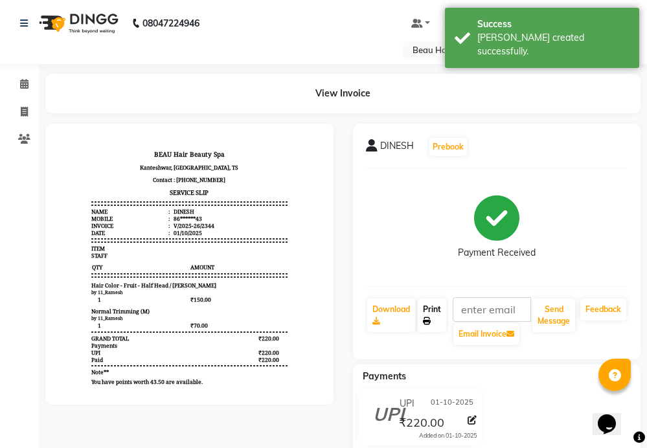
click at [427, 314] on link "Print" at bounding box center [432, 315] width 28 height 34
click at [25, 109] on icon at bounding box center [24, 112] width 7 height 10
select select "service"
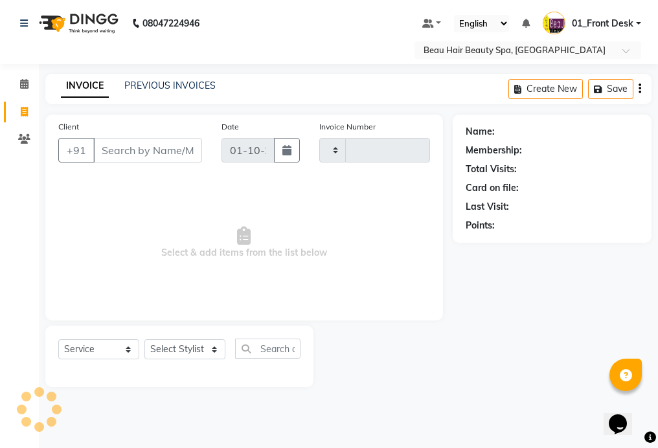
type input "2345"
select select "3470"
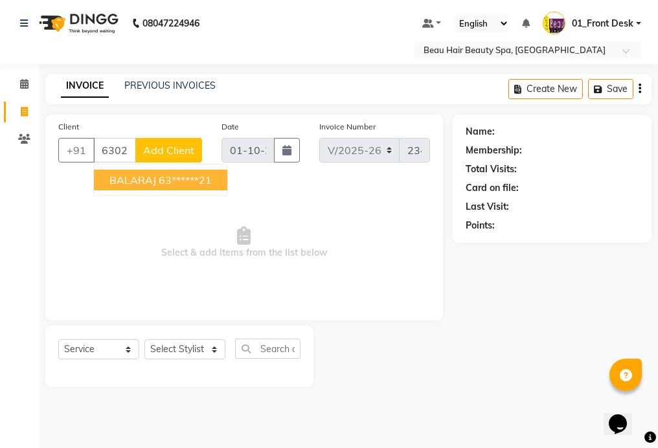
click at [218, 177] on button "BALARAJ 63******21" at bounding box center [160, 180] width 133 height 21
type input "63******21"
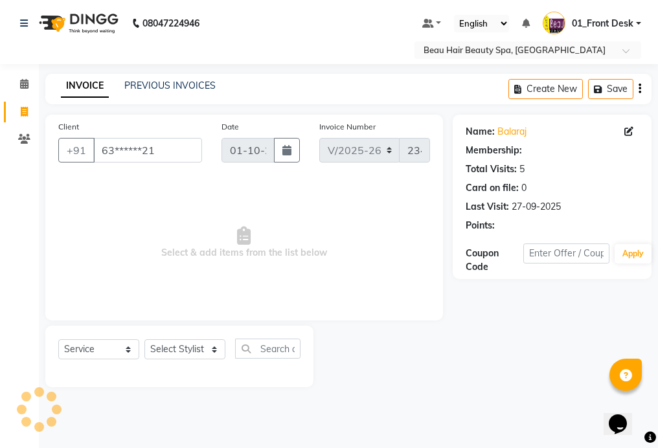
select select "1: Object"
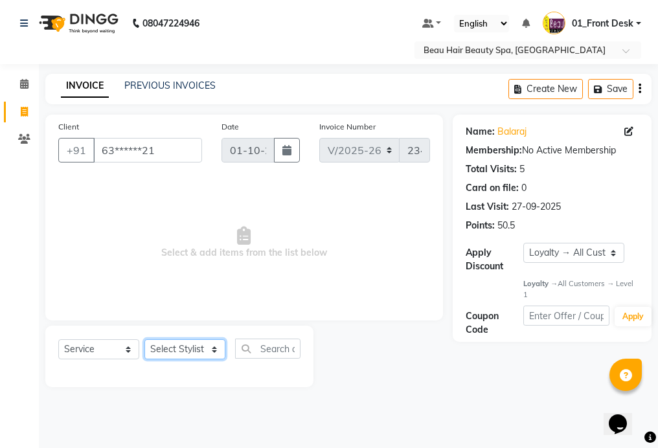
click at [177, 358] on select "Select Stylist 01_Front Desk 04_Lavanya 07_Manjushree 11_Ramesh 15_Adrish 26_Sr…" at bounding box center [184, 349] width 81 height 20
select select "15614"
click at [144, 339] on select "Select Stylist 01_Front Desk 04_Lavanya 07_Manjushree 11_Ramesh 15_Adrish 26_Sr…" at bounding box center [184, 349] width 81 height 20
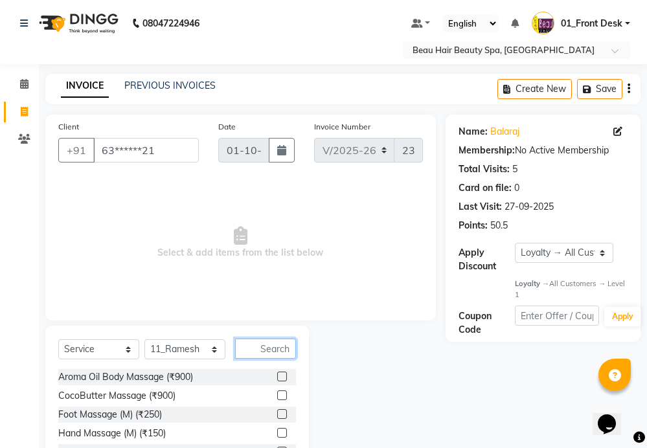
click at [251, 350] on input "text" at bounding box center [265, 349] width 61 height 20
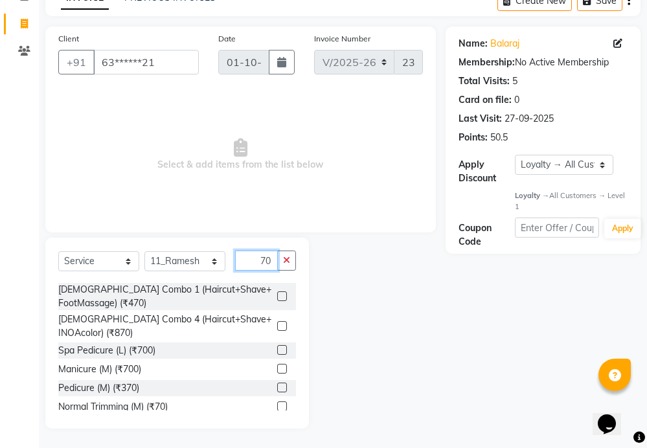
scroll to position [437, 0]
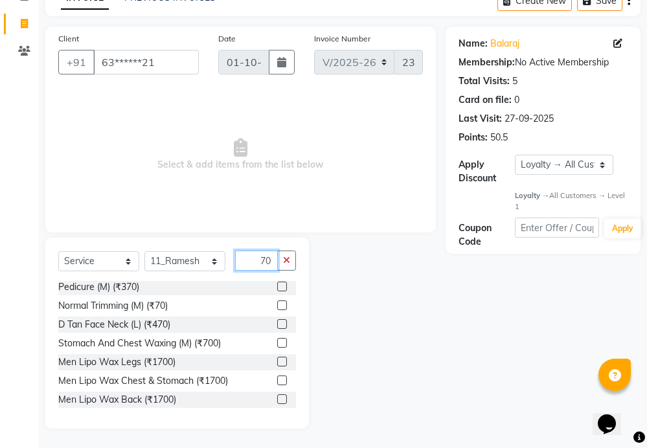
type input "70"
click at [277, 303] on label at bounding box center [282, 305] width 10 height 10
click at [277, 303] on input "checkbox" at bounding box center [281, 306] width 8 height 8
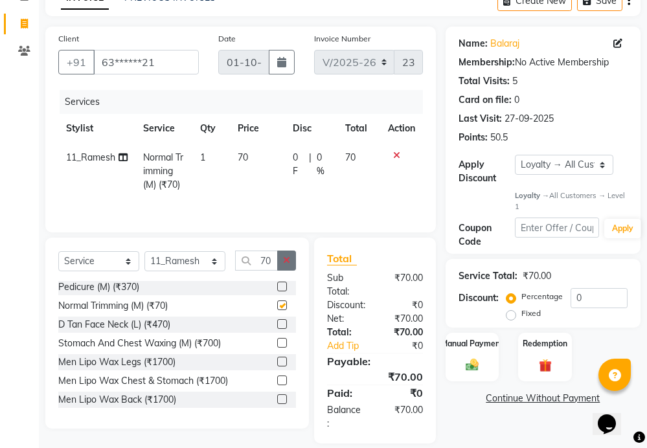
checkbox input "false"
click at [283, 266] on button "button" at bounding box center [286, 261] width 19 height 20
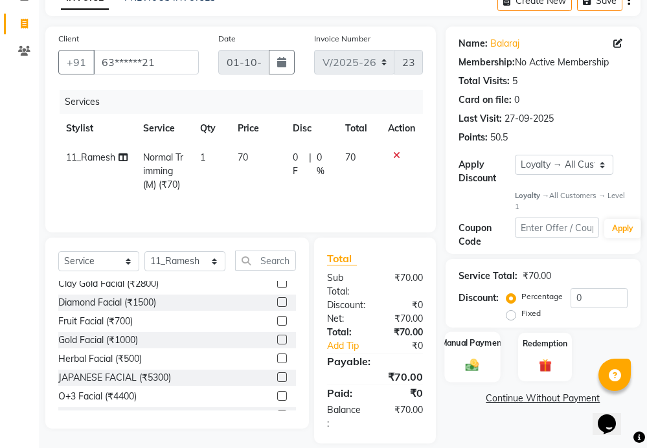
click at [462, 354] on div "Manual Payment" at bounding box center [472, 357] width 56 height 51
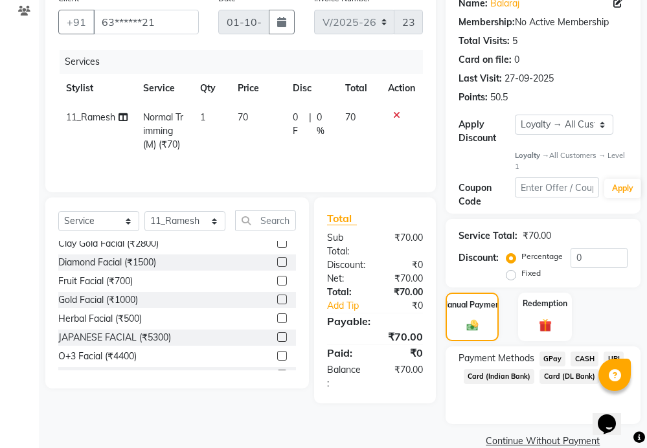
scroll to position [150, 0]
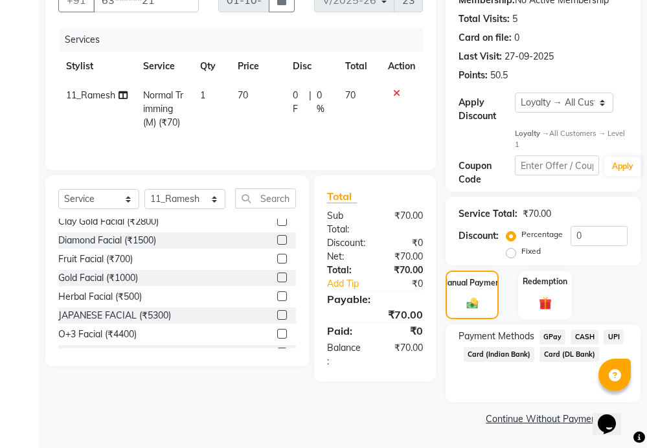
click at [614, 334] on span "UPI" at bounding box center [613, 337] width 20 height 15
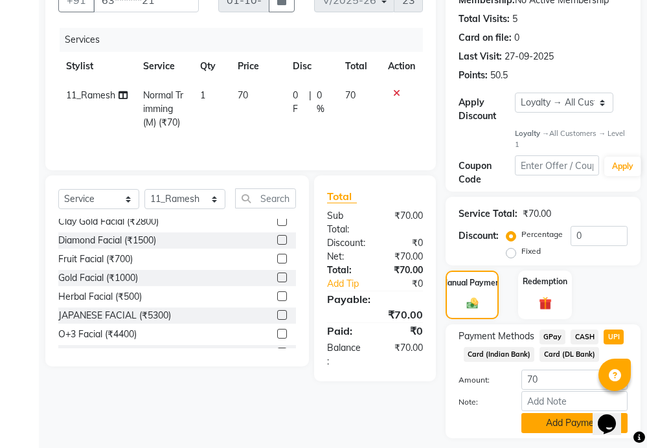
click at [548, 425] on button "Add Payment" at bounding box center [574, 423] width 106 height 20
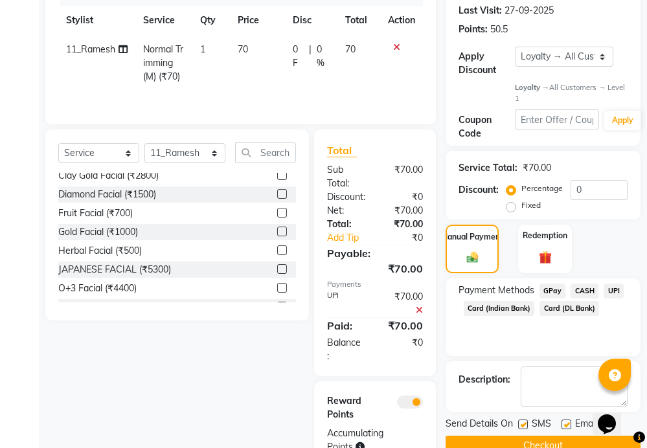
scroll to position [249, 0]
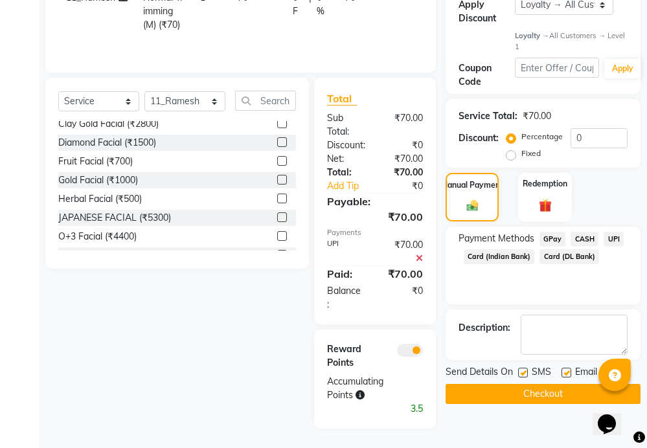
click at [549, 389] on button "Checkout" at bounding box center [542, 394] width 195 height 20
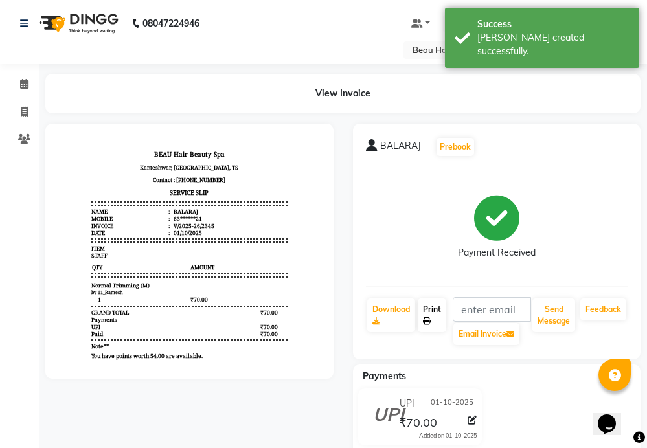
click at [433, 314] on link "Print" at bounding box center [432, 315] width 28 height 34
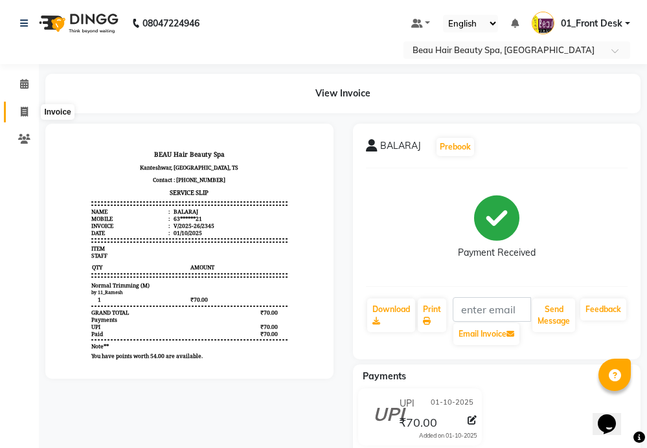
click at [27, 115] on icon at bounding box center [24, 112] width 7 height 10
select select "service"
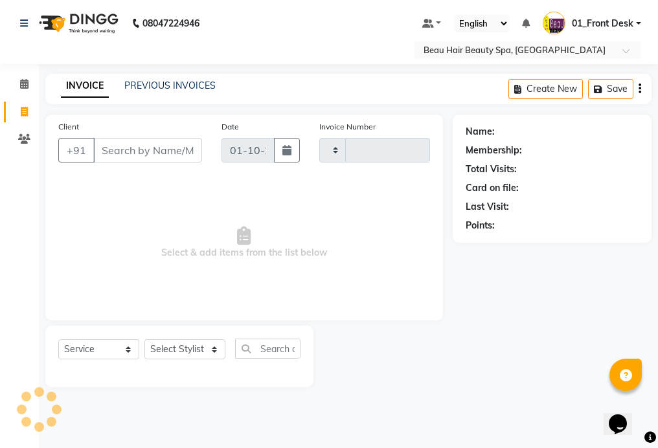
type input "2346"
select select "3470"
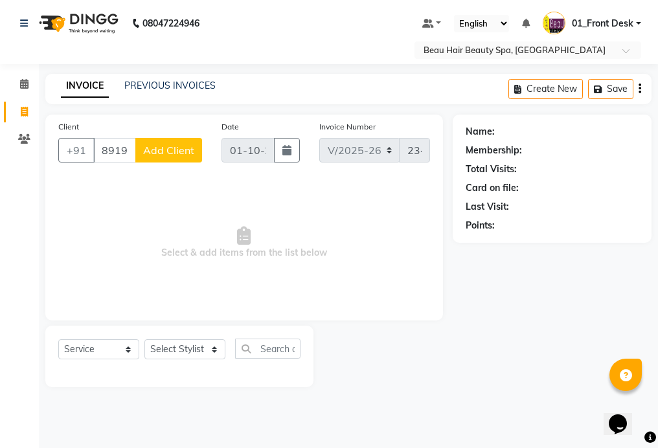
type input "8919743906"
click at [180, 155] on span "Add Client" at bounding box center [168, 150] width 51 height 13
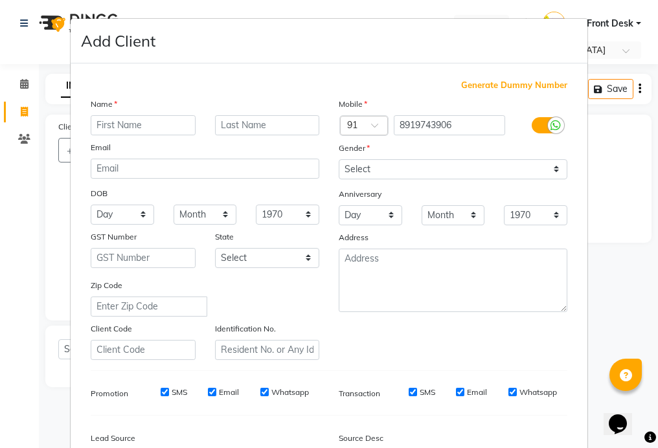
click at [172, 124] on input "text" at bounding box center [143, 125] width 105 height 20
type input ".."
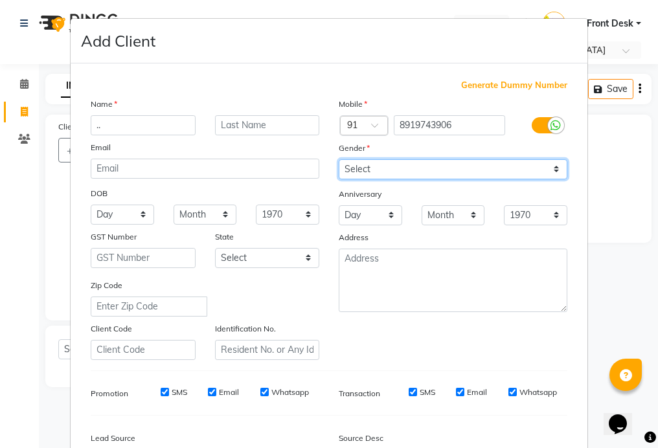
click at [398, 169] on select "Select [DEMOGRAPHIC_DATA] [DEMOGRAPHIC_DATA] Other Prefer Not To Say" at bounding box center [453, 169] width 229 height 20
select select "[DEMOGRAPHIC_DATA]"
click at [339, 159] on select "Select [DEMOGRAPHIC_DATA] [DEMOGRAPHIC_DATA] Other Prefer Not To Say" at bounding box center [453, 169] width 229 height 20
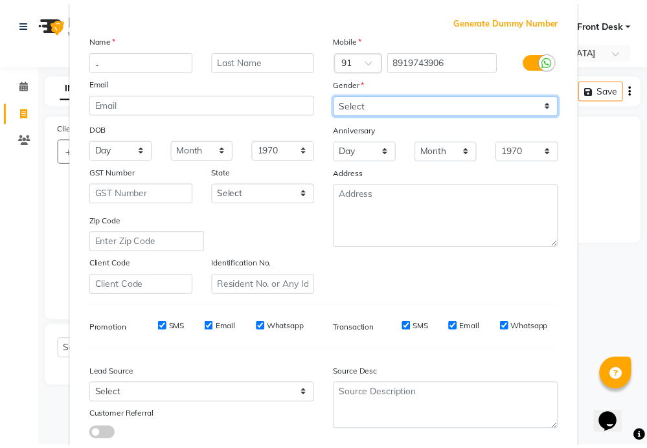
scroll to position [150, 0]
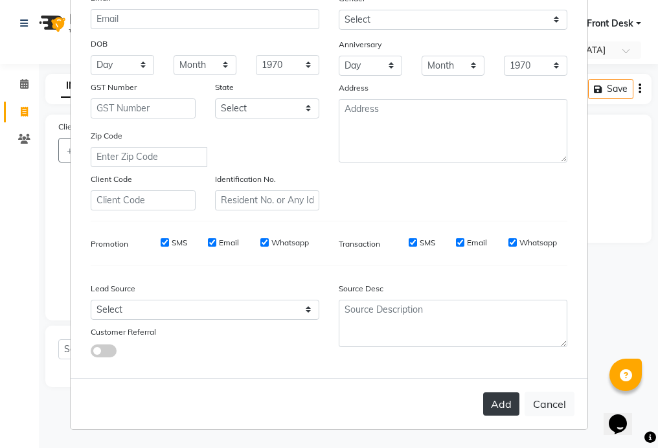
click at [498, 400] on button "Add" at bounding box center [501, 403] width 36 height 23
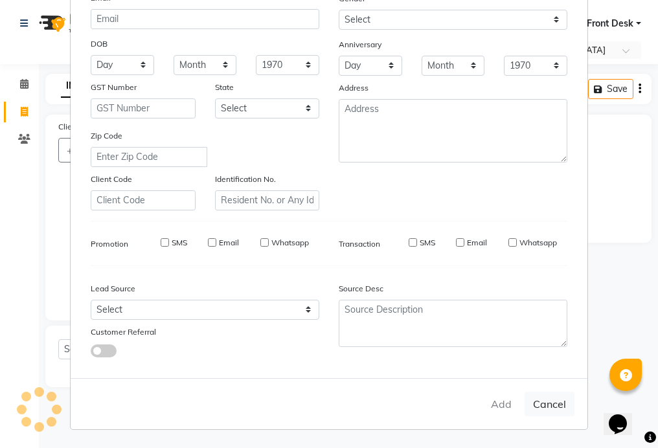
type input "89******06"
select select
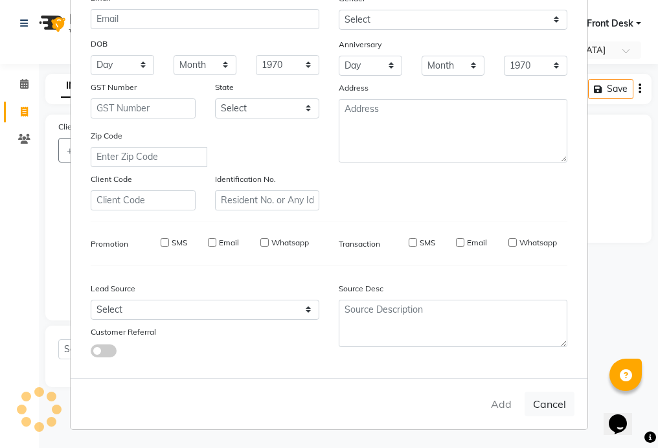
select select
checkbox input "false"
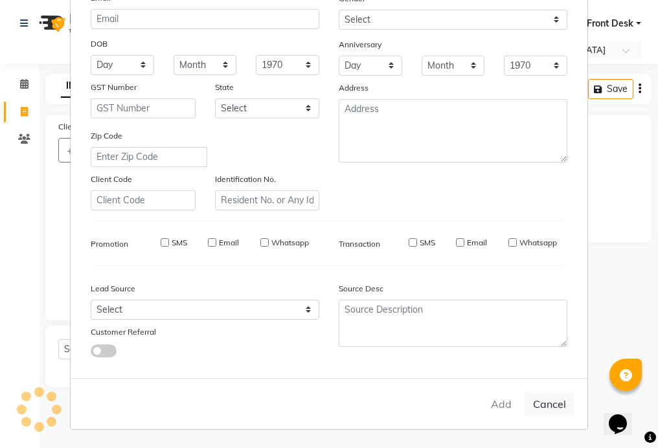
checkbox input "false"
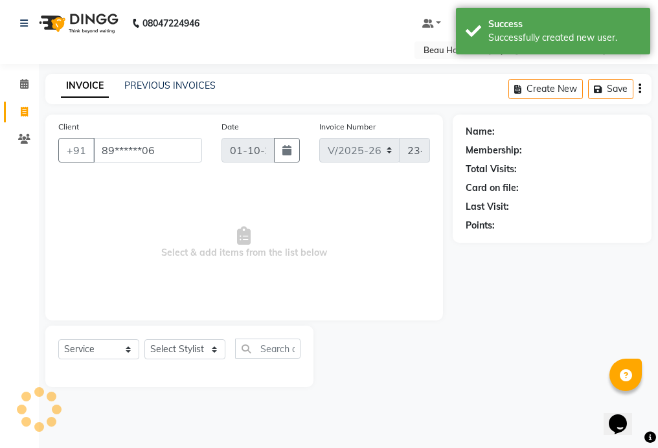
select select "1: Object"
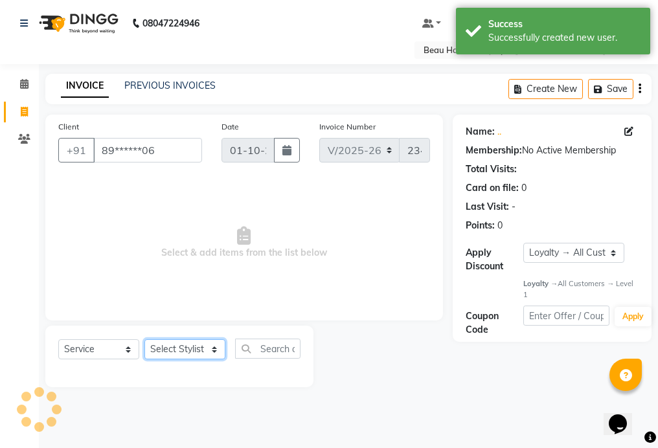
click at [191, 350] on select "Select Stylist 01_Front Desk 04_Lavanya 07_Manjushree 11_Ramesh 15_Adrish 26_Sr…" at bounding box center [184, 349] width 81 height 20
select select "15614"
click at [144, 339] on select "Select Stylist 01_Front Desk 04_Lavanya 07_Manjushree 11_Ramesh 15_Adrish 26_Sr…" at bounding box center [184, 349] width 81 height 20
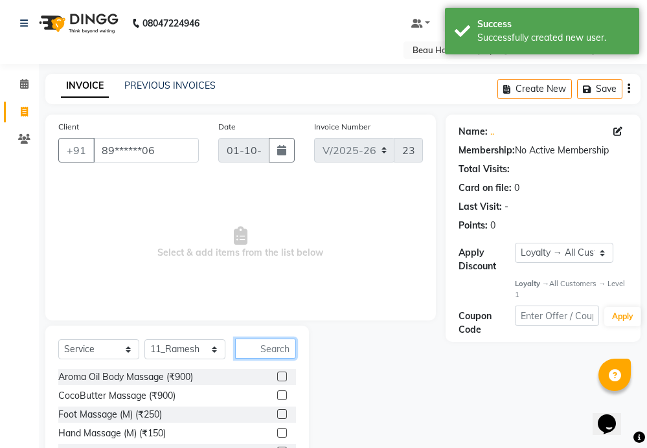
click at [280, 353] on input "text" at bounding box center [265, 349] width 61 height 20
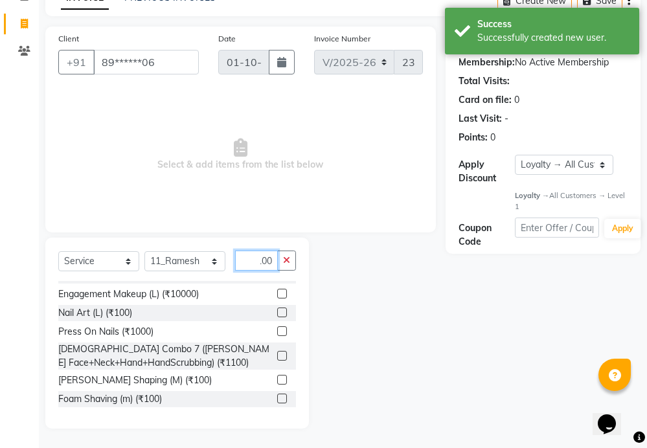
scroll to position [129, 0]
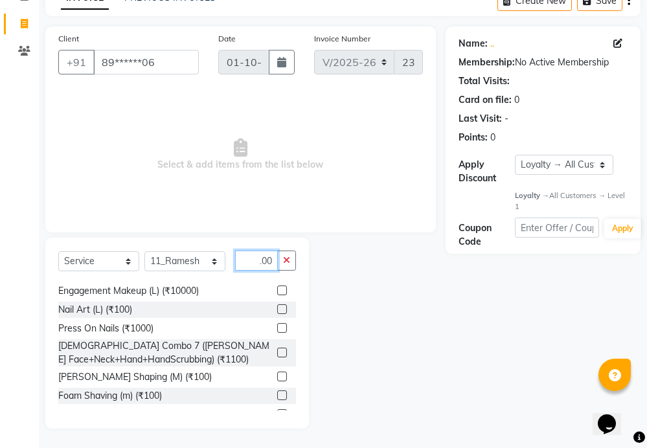
type input "100"
click at [277, 394] on label at bounding box center [282, 395] width 10 height 10
click at [277, 394] on input "checkbox" at bounding box center [281, 396] width 8 height 8
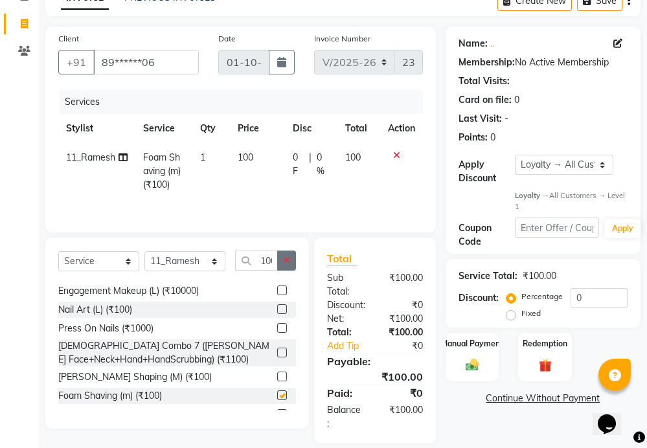
checkbox input "false"
click at [291, 264] on button "button" at bounding box center [286, 261] width 19 height 20
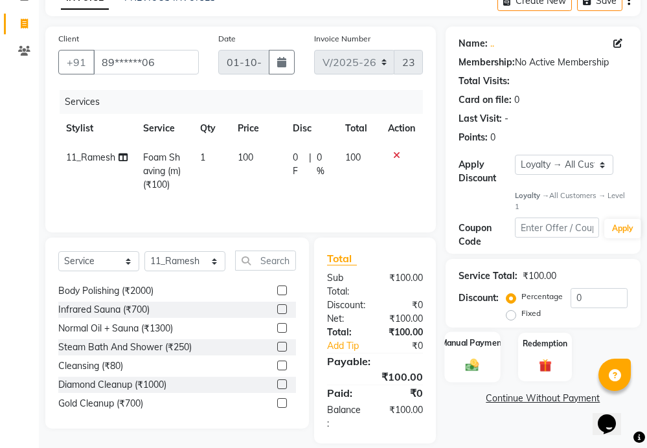
click at [476, 346] on label "Manual Payment" at bounding box center [472, 343] width 65 height 12
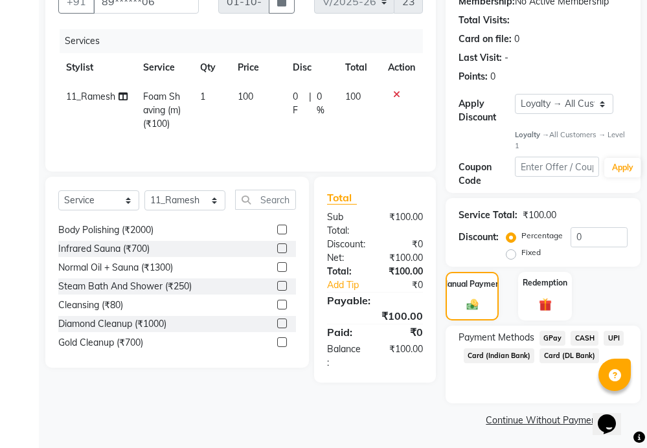
scroll to position [150, 0]
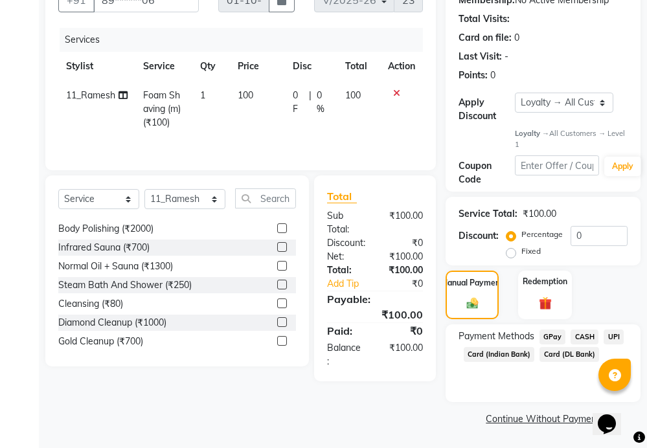
click at [616, 333] on span "UPI" at bounding box center [613, 337] width 20 height 15
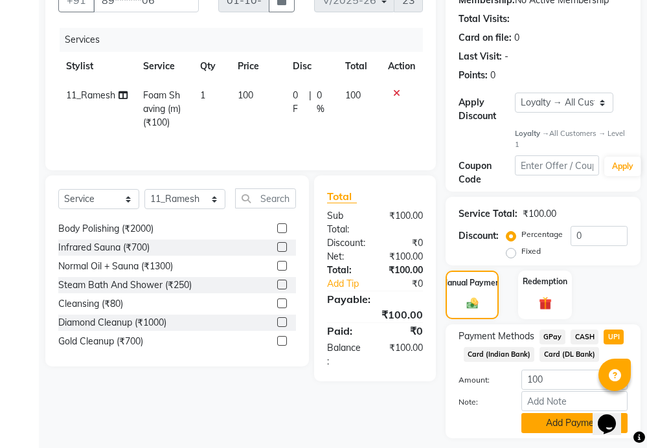
click at [567, 418] on button "Add Payment" at bounding box center [574, 423] width 106 height 20
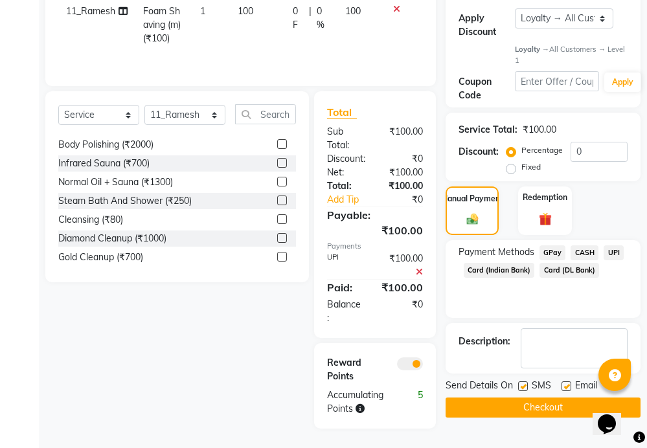
scroll to position [236, 0]
click at [548, 401] on button "Checkout" at bounding box center [542, 408] width 195 height 20
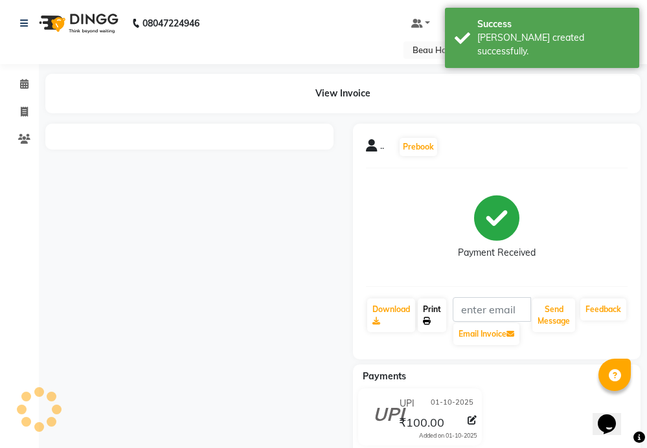
click at [429, 313] on link "Print" at bounding box center [432, 315] width 28 height 34
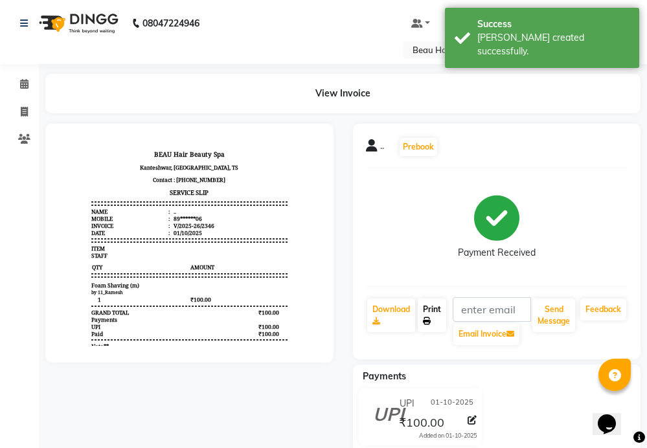
click at [431, 316] on link "Print" at bounding box center [432, 315] width 28 height 34
